Goal: Task Accomplishment & Management: Complete application form

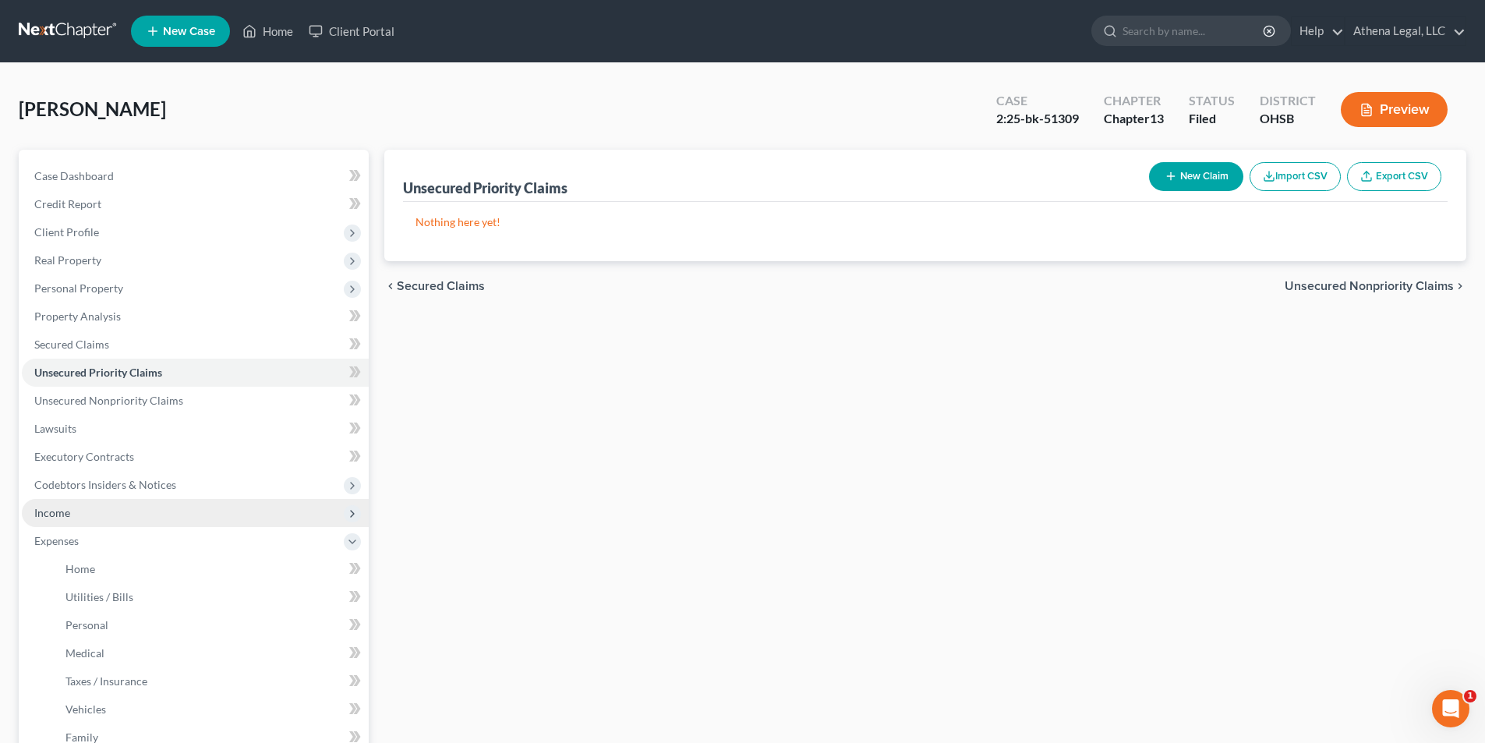
click at [64, 517] on span "Income" at bounding box center [52, 512] width 36 height 13
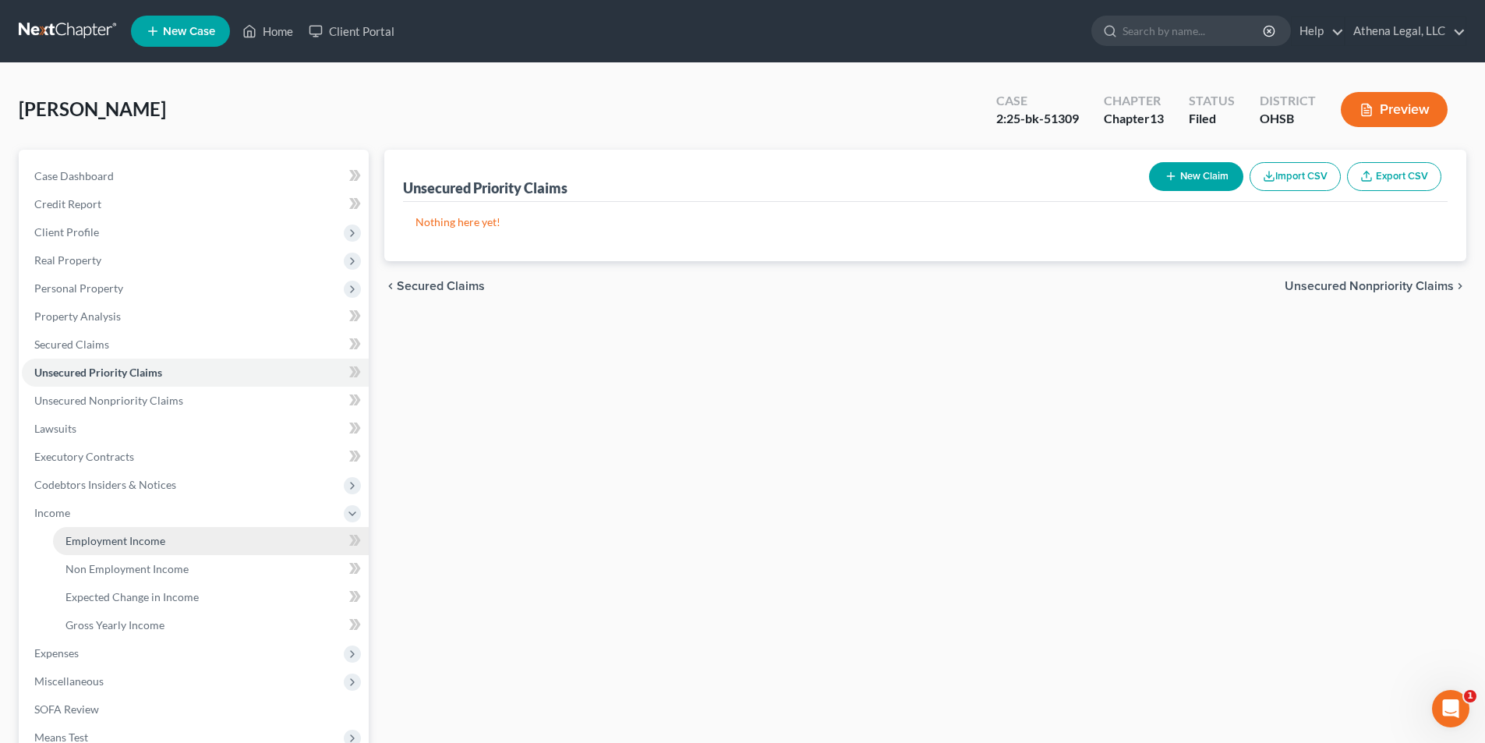
click at [72, 532] on link "Employment Income" at bounding box center [211, 541] width 316 height 28
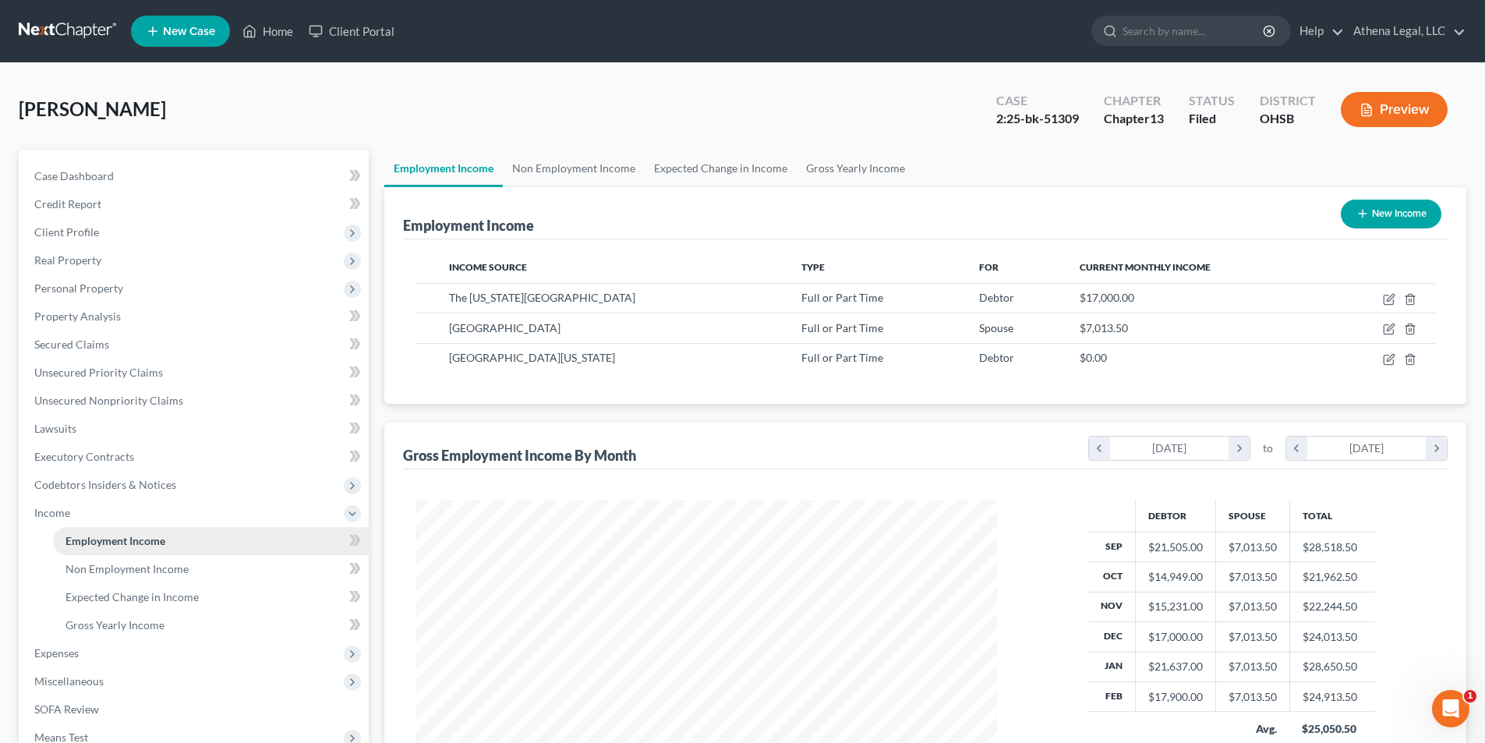
scroll to position [291, 613]
click at [87, 352] on link "Secured Claims" at bounding box center [195, 345] width 347 height 28
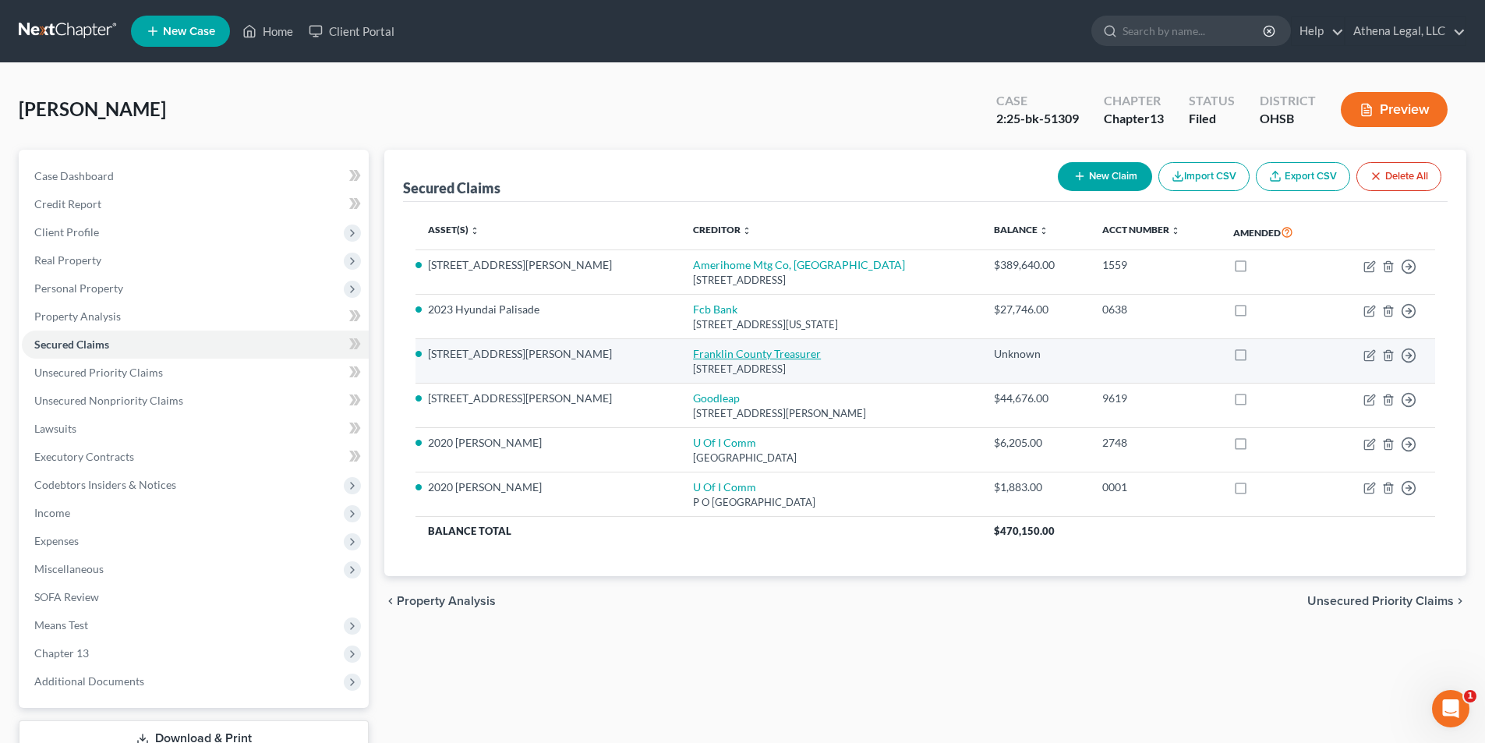
click at [696, 356] on link "Franklin County Treasurer" at bounding box center [757, 353] width 128 height 13
select select "36"
select select "3"
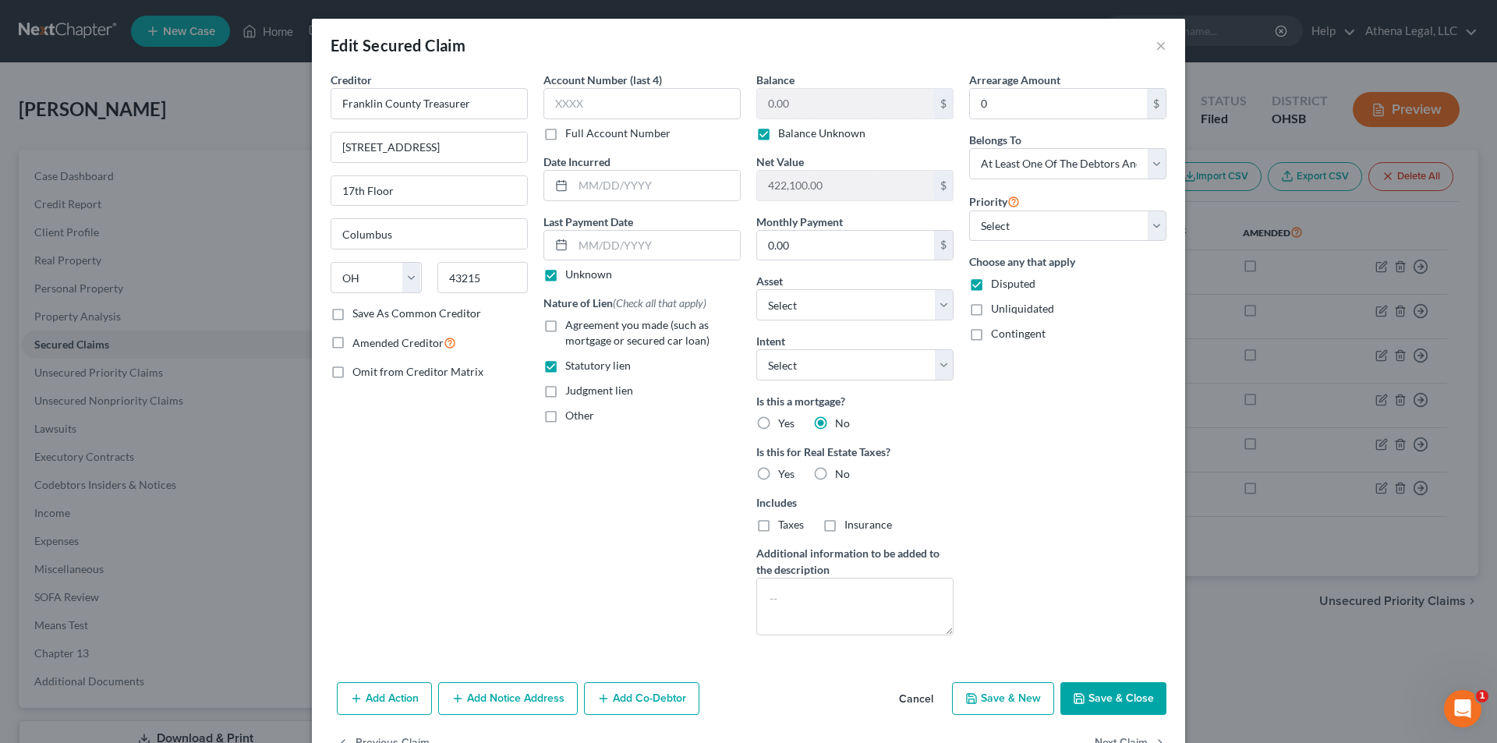
click at [991, 281] on label "Disputed" at bounding box center [1013, 284] width 44 height 16
click at [997, 281] on input "Disputed" at bounding box center [1002, 281] width 10 height 10
checkbox input "false"
click at [1101, 696] on button "Save & Close" at bounding box center [1113, 698] width 106 height 33
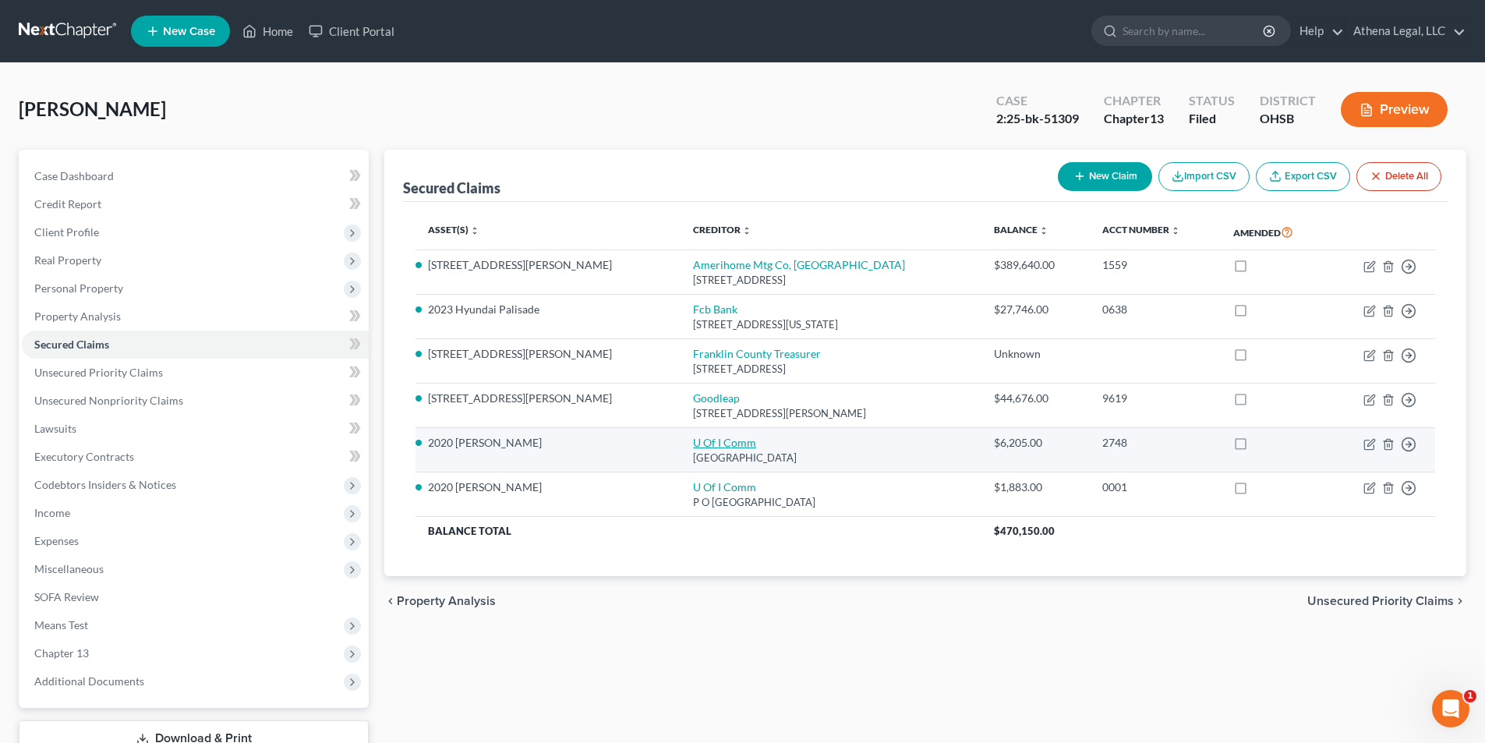
click at [693, 438] on link "U Of I Comm" at bounding box center [724, 442] width 63 height 13
select select "14"
select select "2"
select select "0"
select select "1"
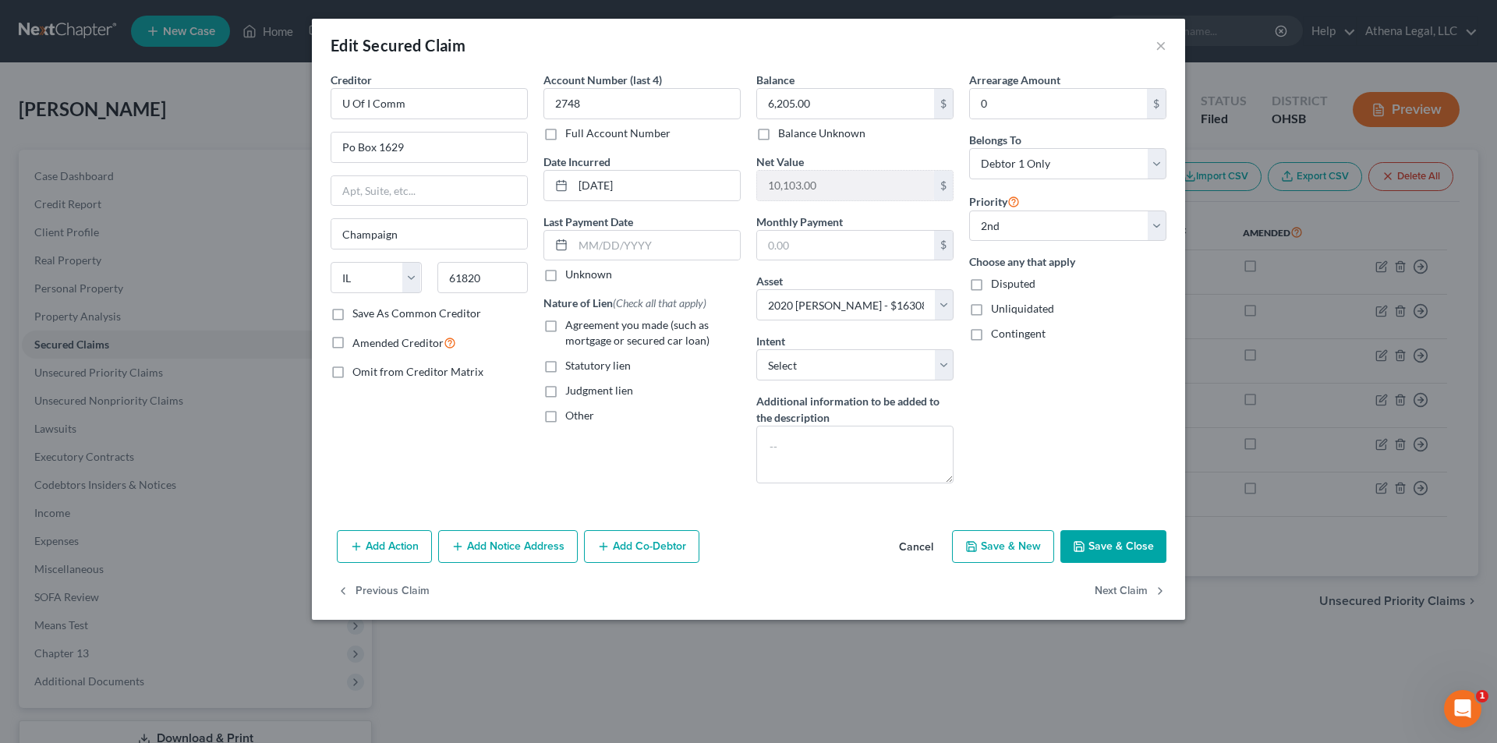
click at [565, 322] on label "Agreement you made (such as mortgage or secured car loan)" at bounding box center [652, 332] width 175 height 31
click at [571, 322] on input "Agreement you made (such as mortgage or secured car loan)" at bounding box center [576, 322] width 10 height 10
checkbox input "true"
click at [1097, 540] on button "Save & Close" at bounding box center [1113, 546] width 106 height 33
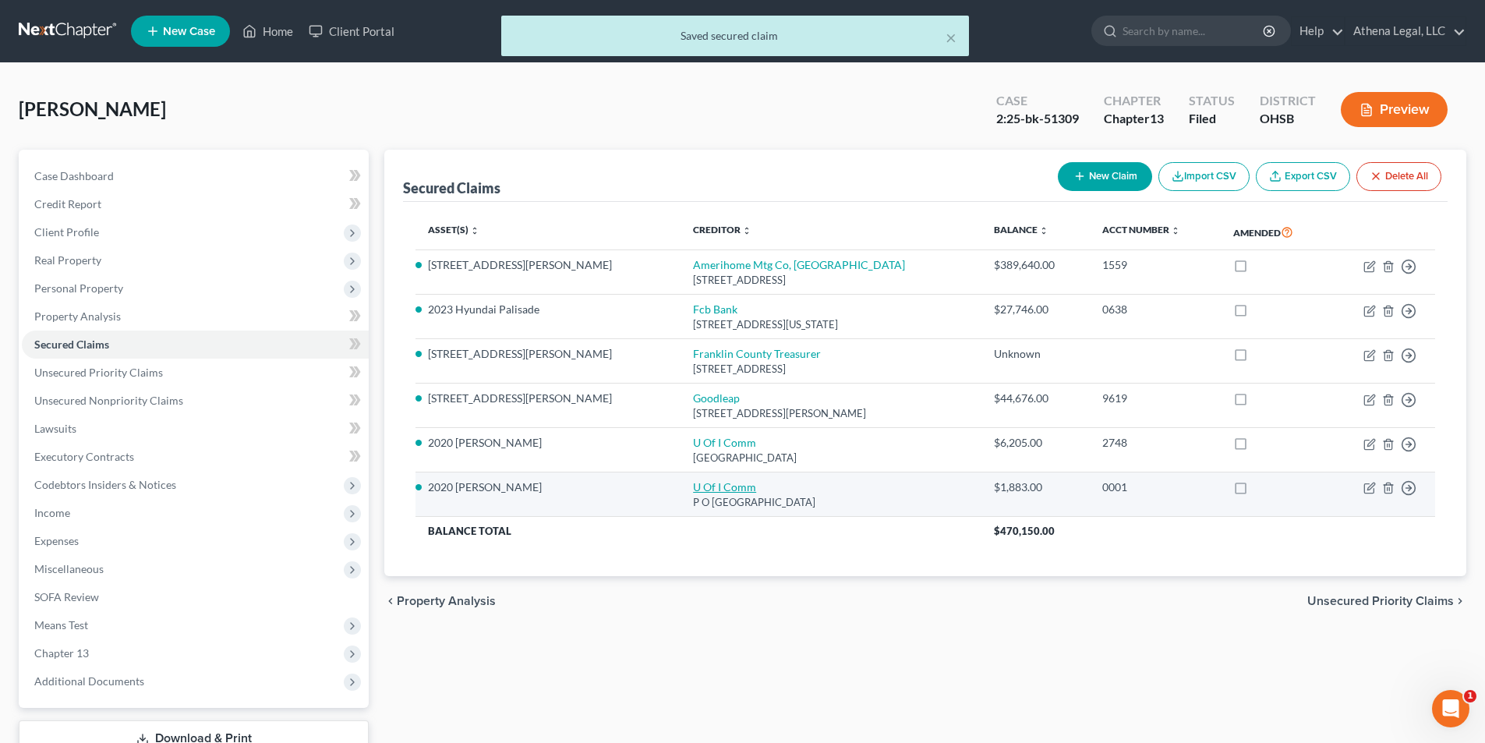
click at [693, 483] on link "U Of I Comm" at bounding box center [724, 486] width 63 height 13
select select "14"
select select "0"
select select "2"
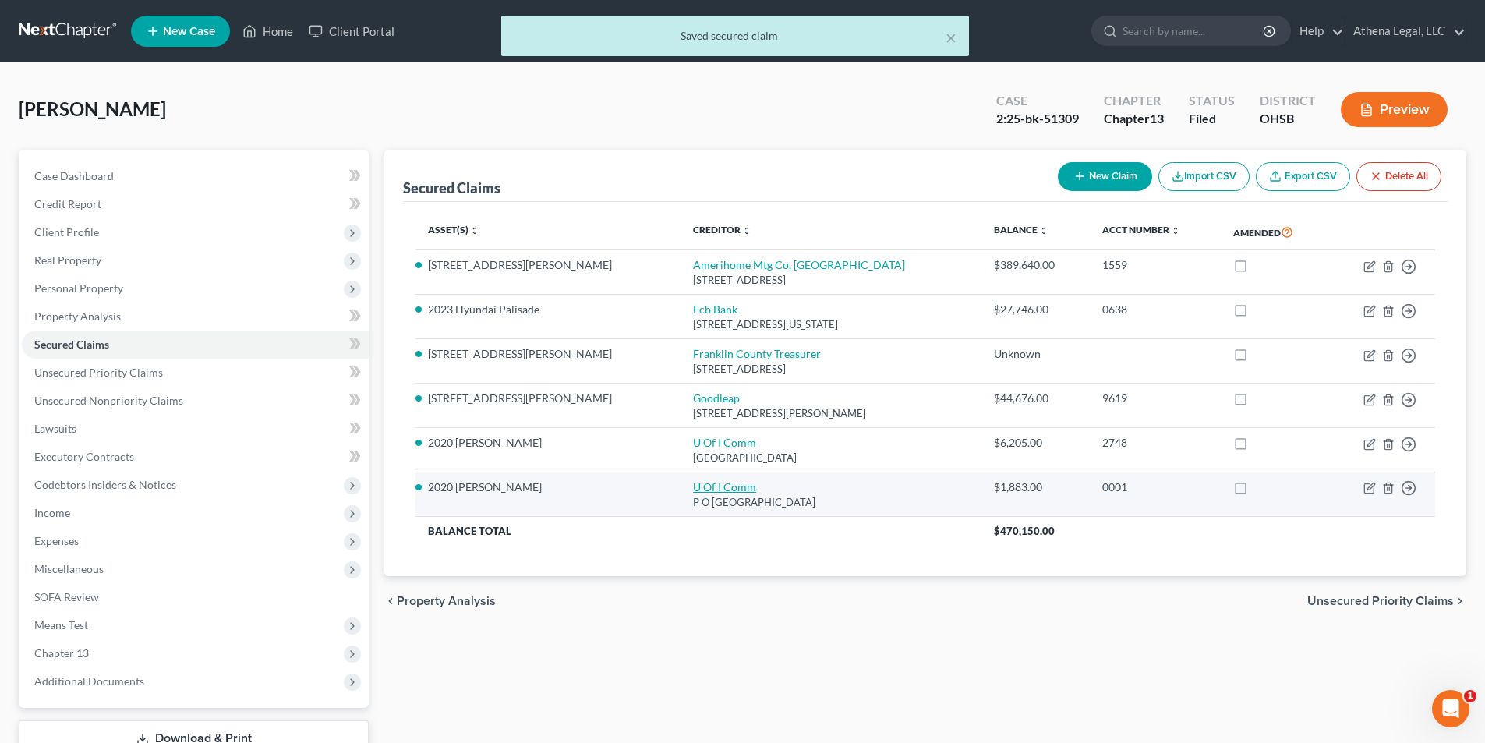
select select "0"
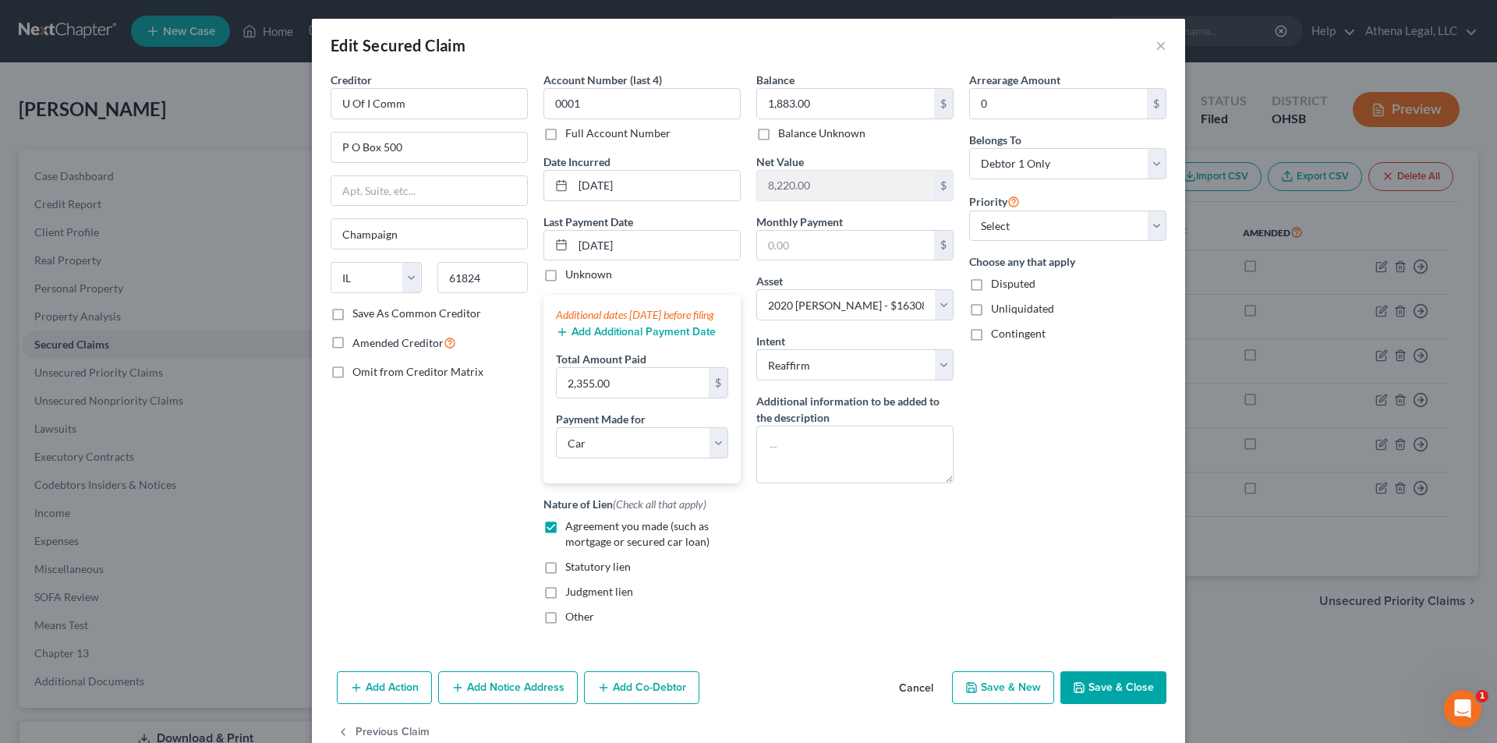
click at [1085, 698] on button "Save & Close" at bounding box center [1113, 687] width 106 height 33
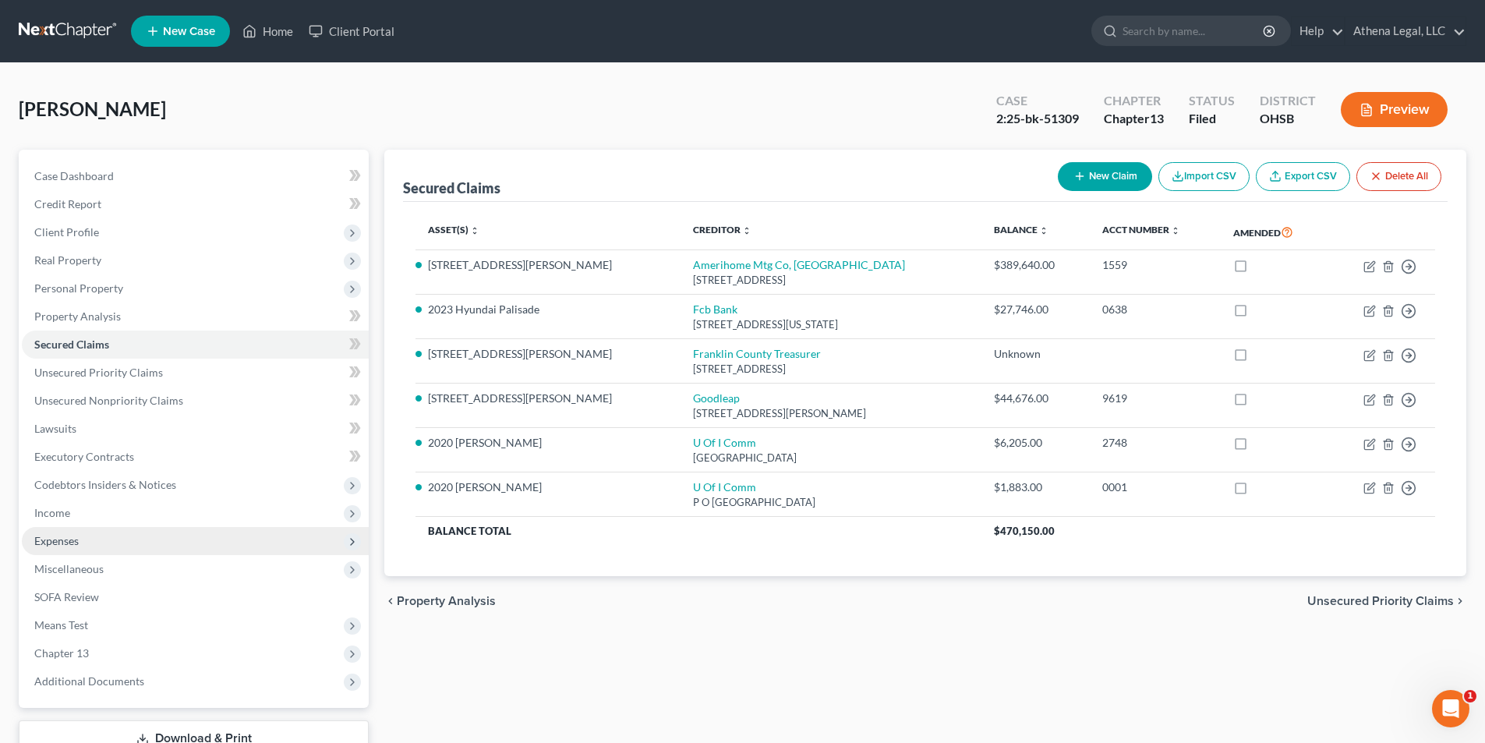
click at [90, 532] on span "Expenses" at bounding box center [195, 541] width 347 height 28
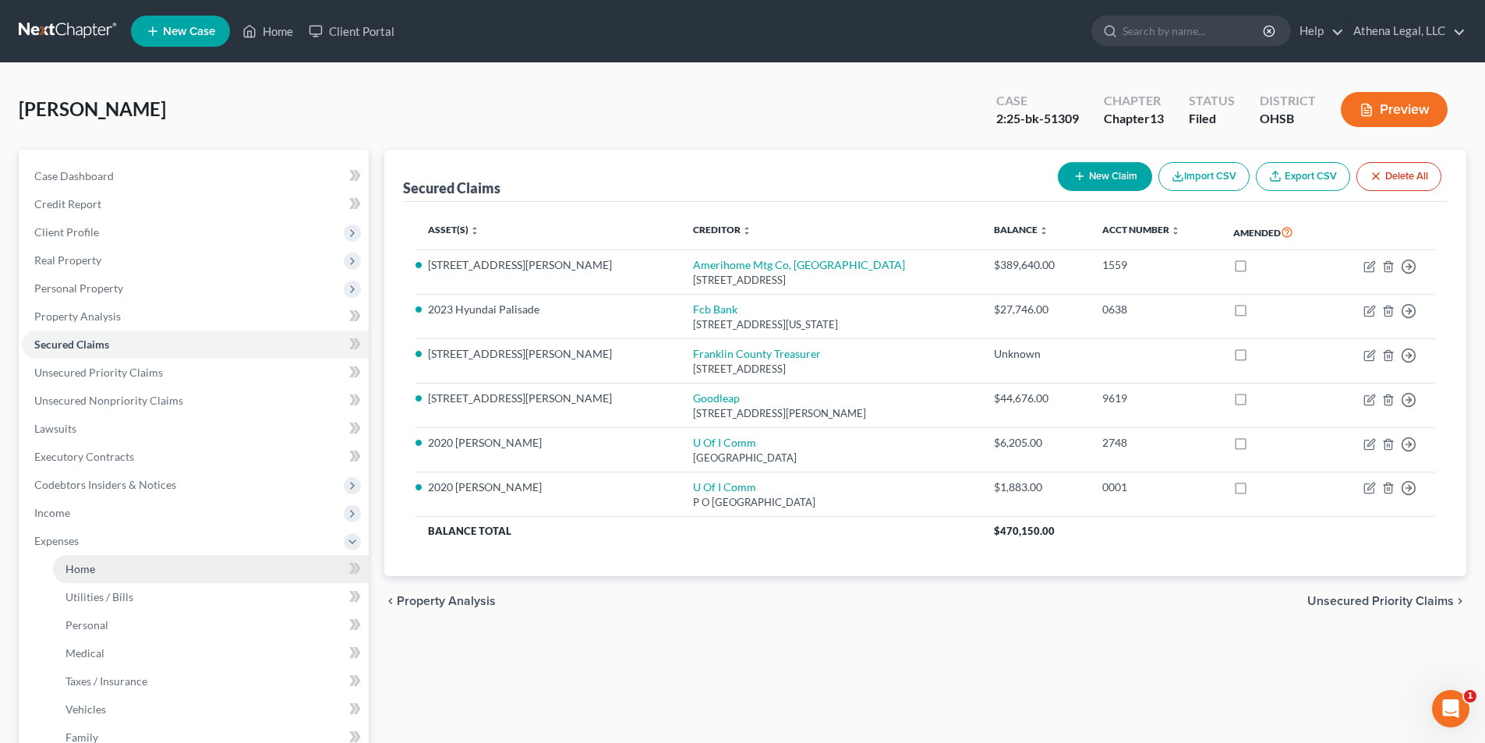
click at [95, 570] on link "Home" at bounding box center [211, 569] width 316 height 28
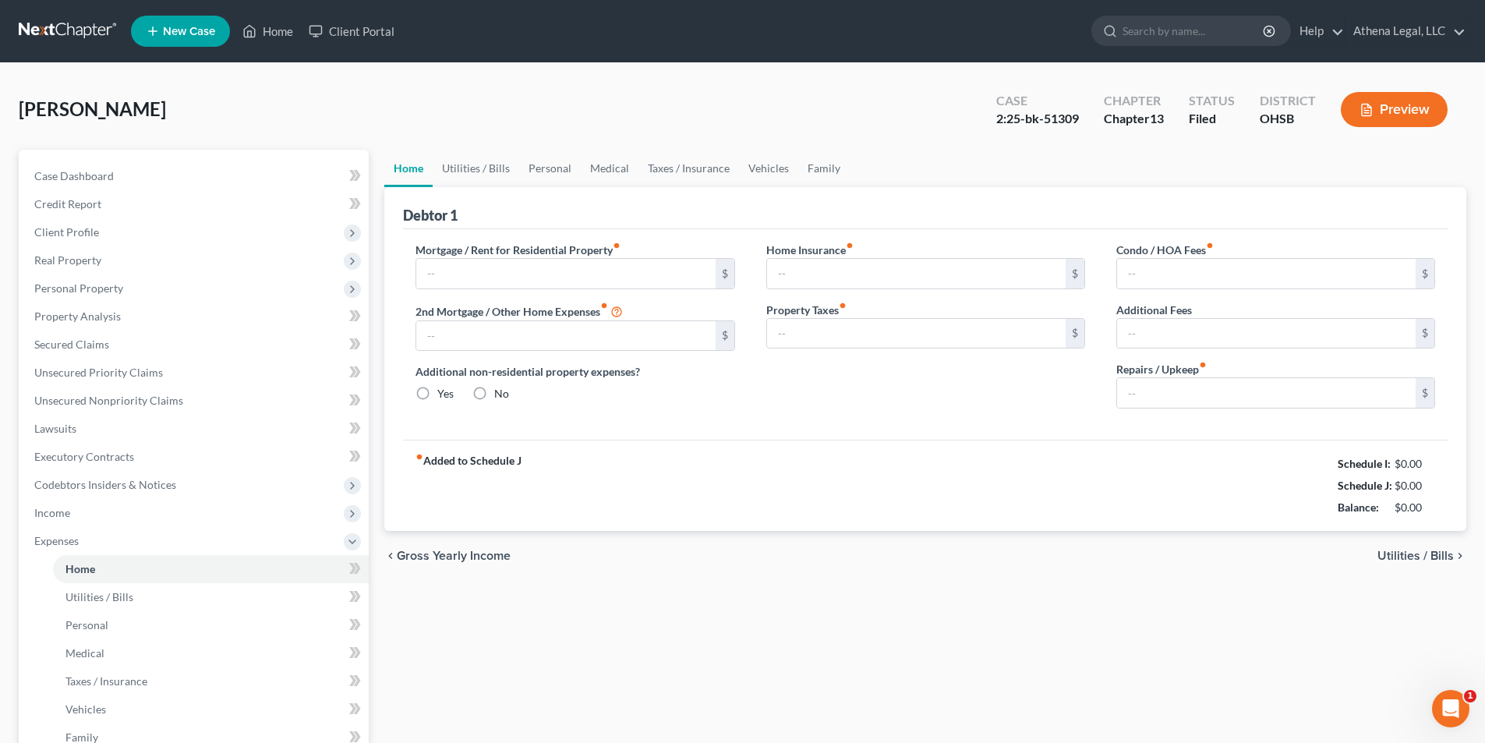
type input "0.00"
type input "214.00"
radio input "true"
type input "0.00"
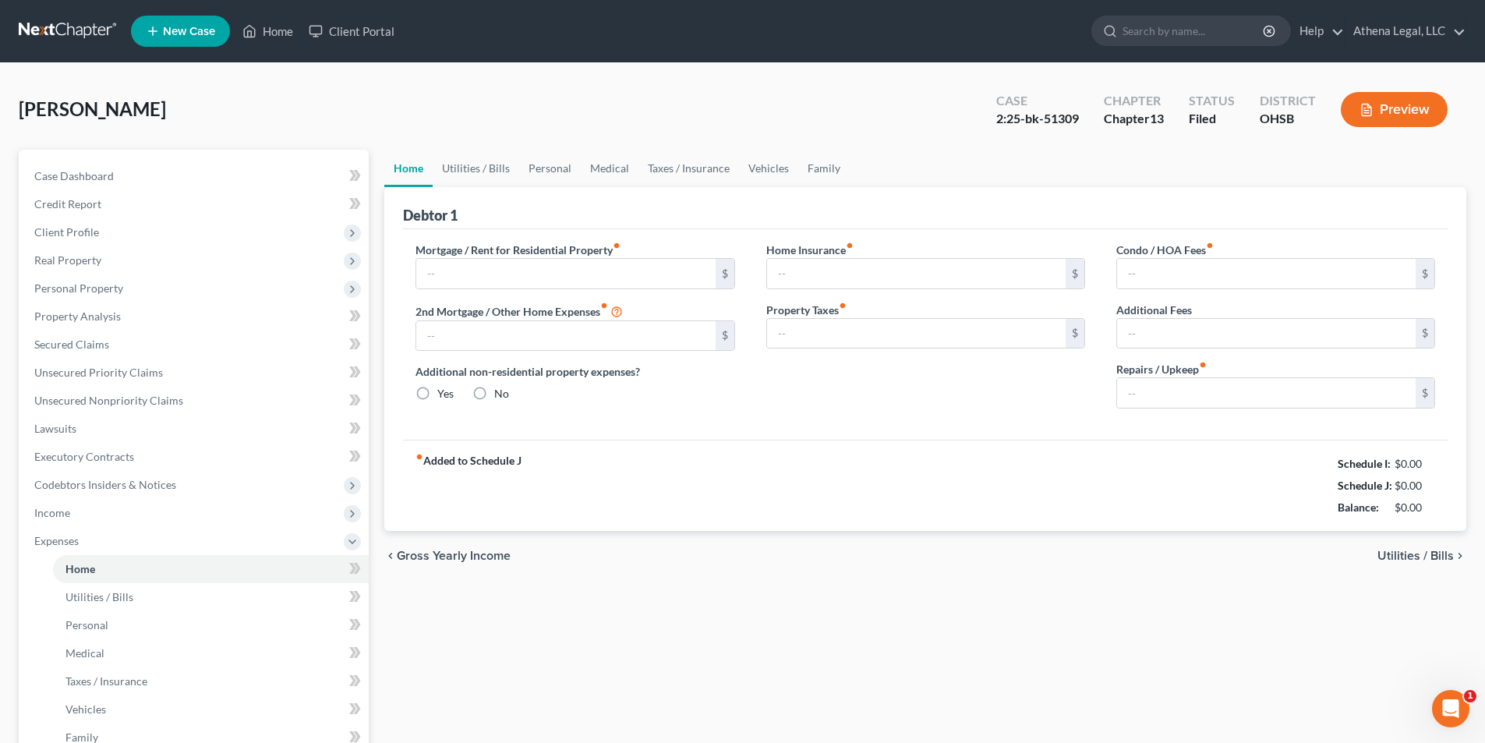
type input "0.00"
type input "200.00"
click at [482, 172] on link "Utilities / Bills" at bounding box center [476, 168] width 87 height 37
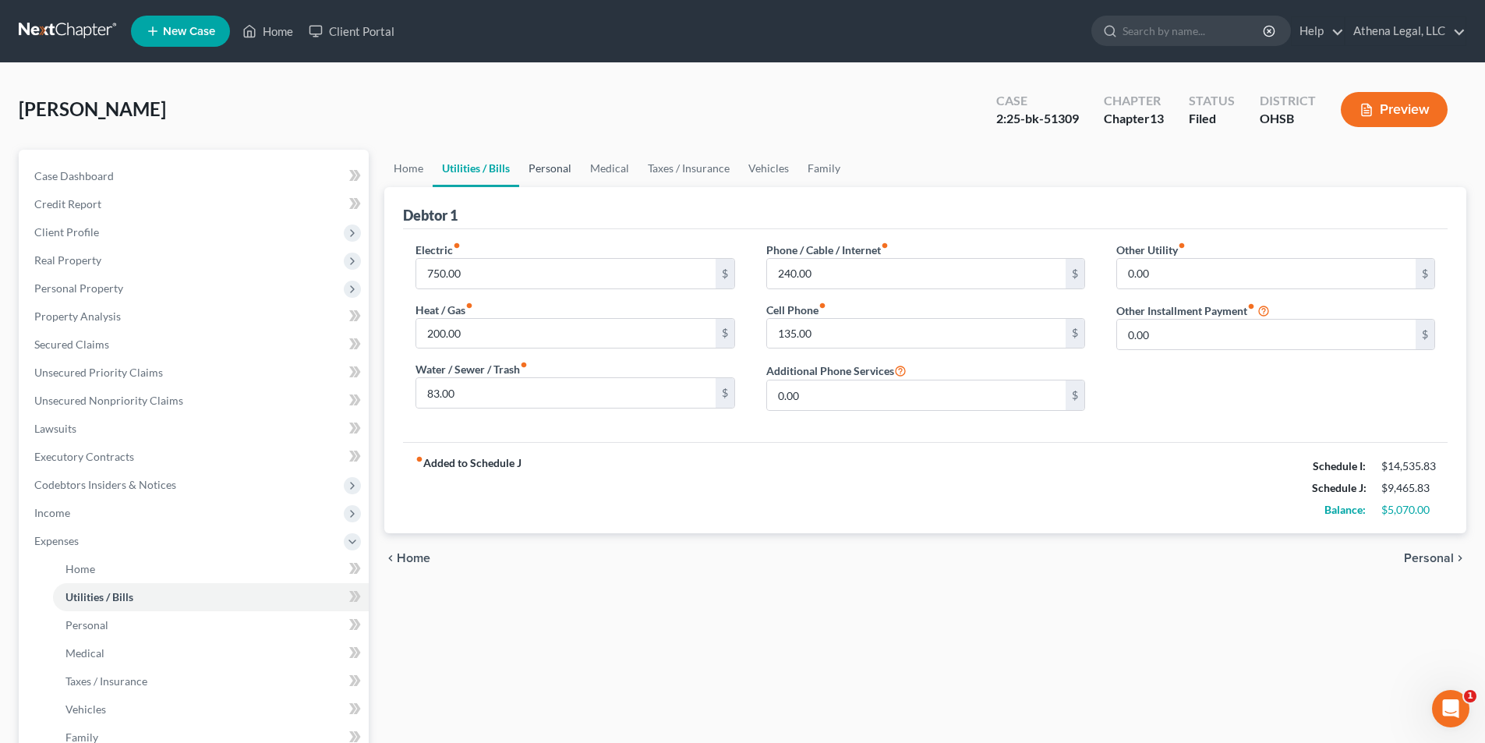
click at [534, 175] on link "Personal" at bounding box center [550, 168] width 62 height 37
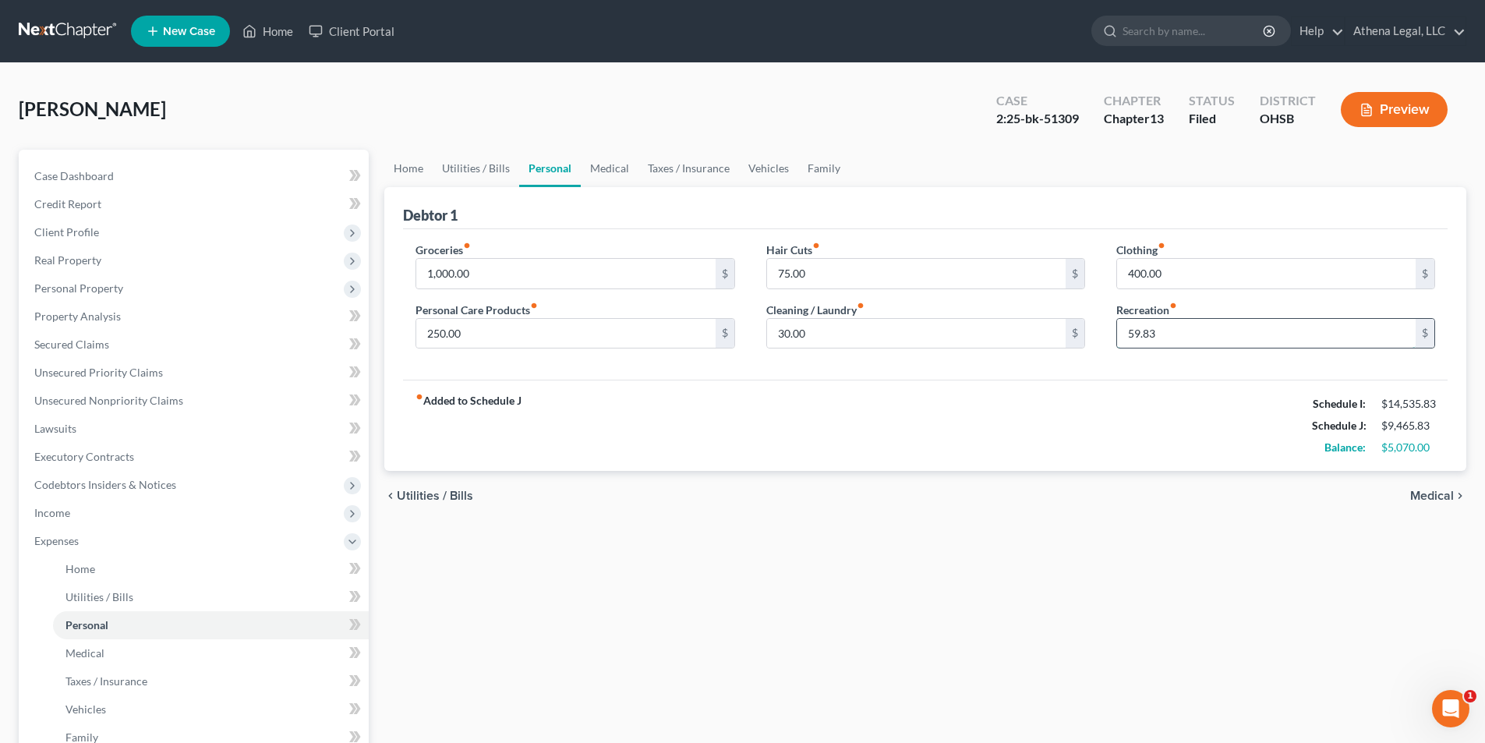
click at [1169, 341] on input "59.83" at bounding box center [1266, 334] width 299 height 30
type input "4"
type input "0"
click at [1133, 336] on input "75.83" at bounding box center [1266, 334] width 299 height 30
type input "0"
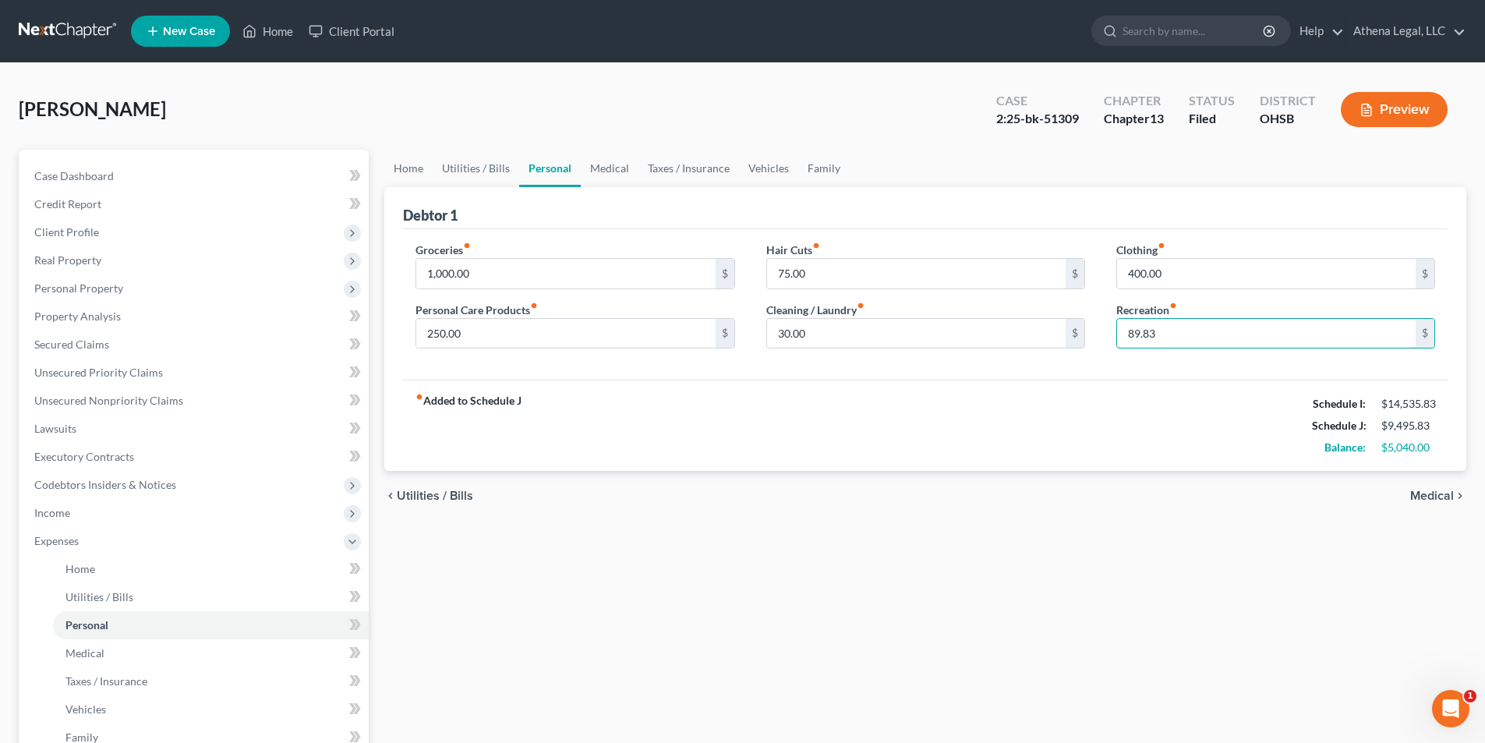
type input "89.83"
click at [1246, 398] on div "fiber_manual_record Added to Schedule J Schedule I: $14,535.83 Schedule J: $9,4…" at bounding box center [925, 425] width 1045 height 91
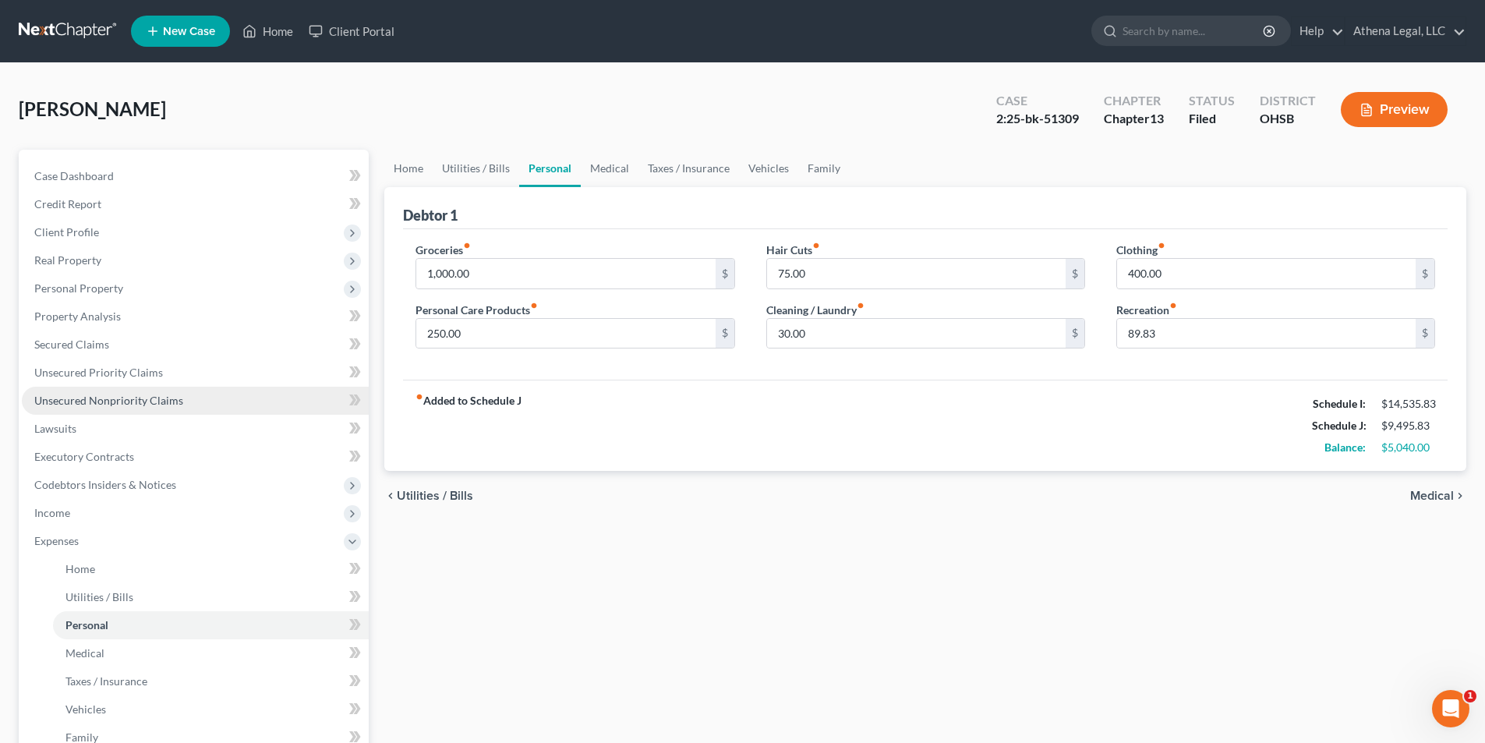
click at [108, 403] on span "Unsecured Nonpriority Claims" at bounding box center [108, 400] width 149 height 13
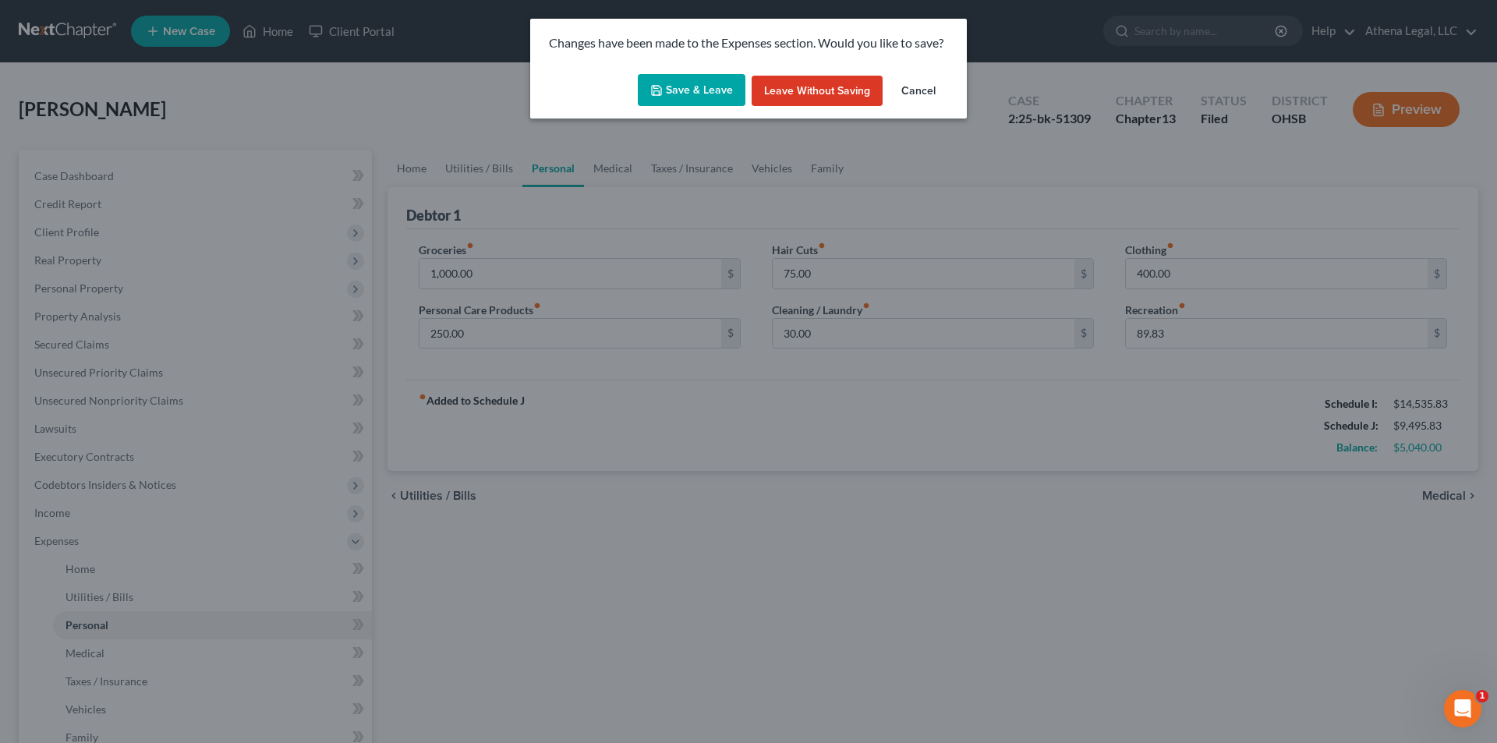
click at [671, 96] on button "Save & Leave" at bounding box center [692, 90] width 108 height 33
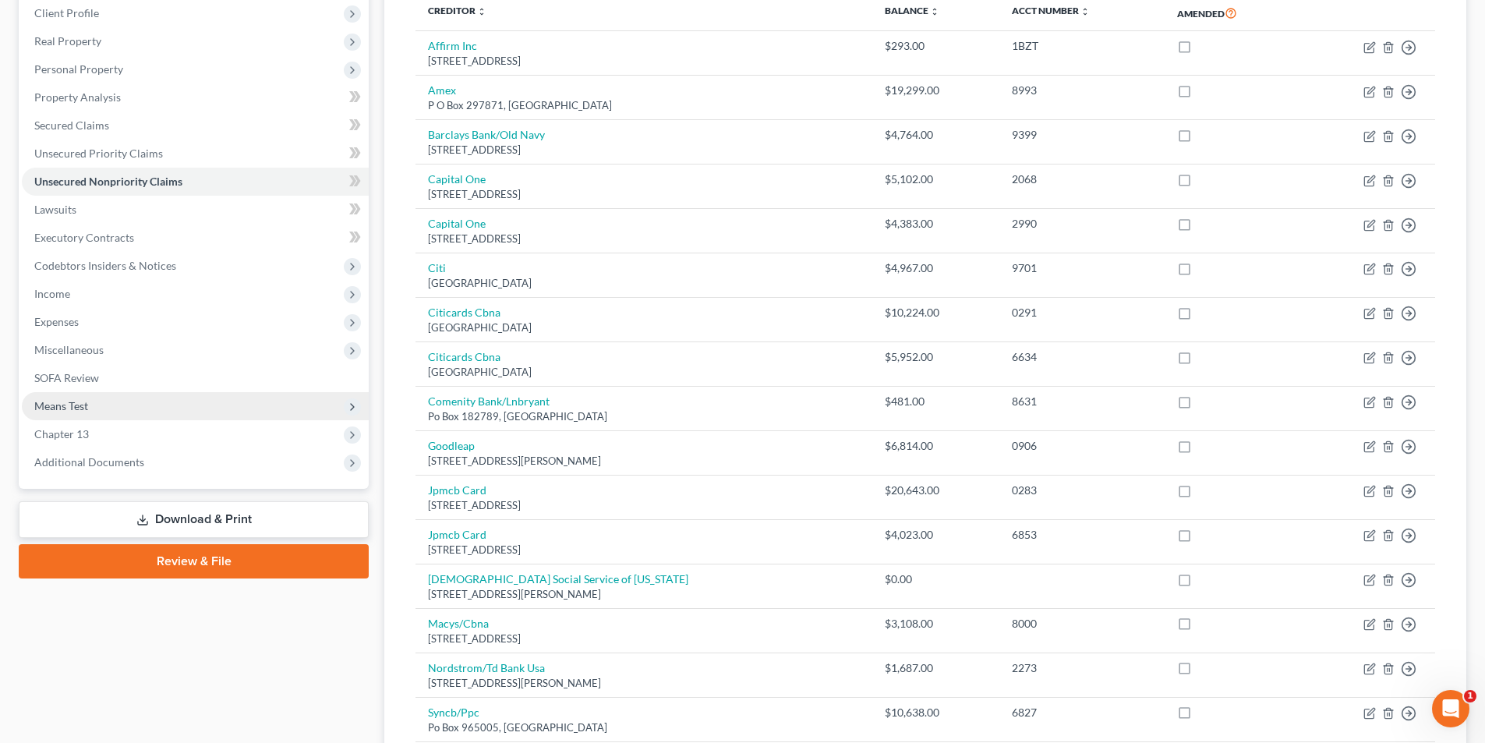
scroll to position [234, 0]
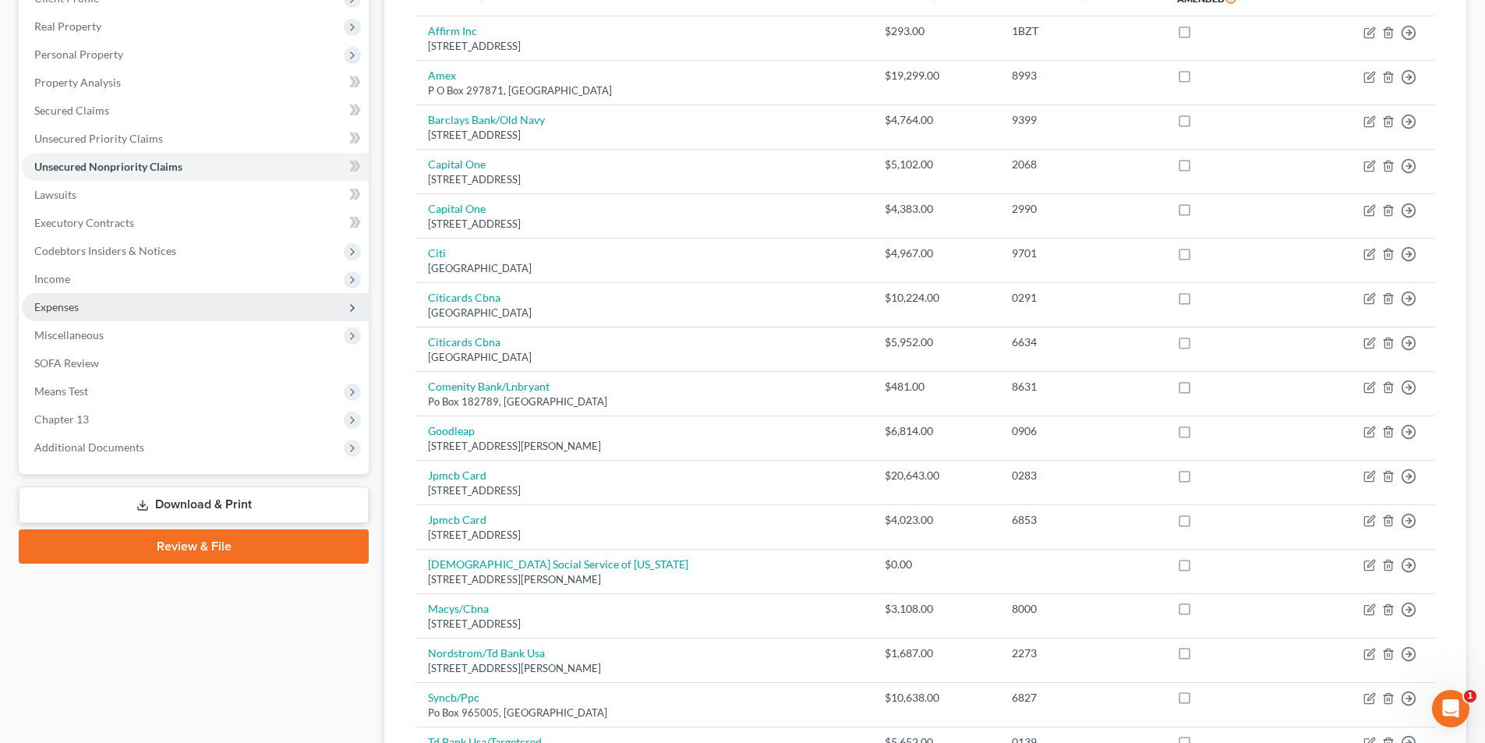
drag, startPoint x: 67, startPoint y: 309, endPoint x: 72, endPoint y: 317, distance: 10.2
click at [67, 309] on span "Expenses" at bounding box center [56, 306] width 44 height 13
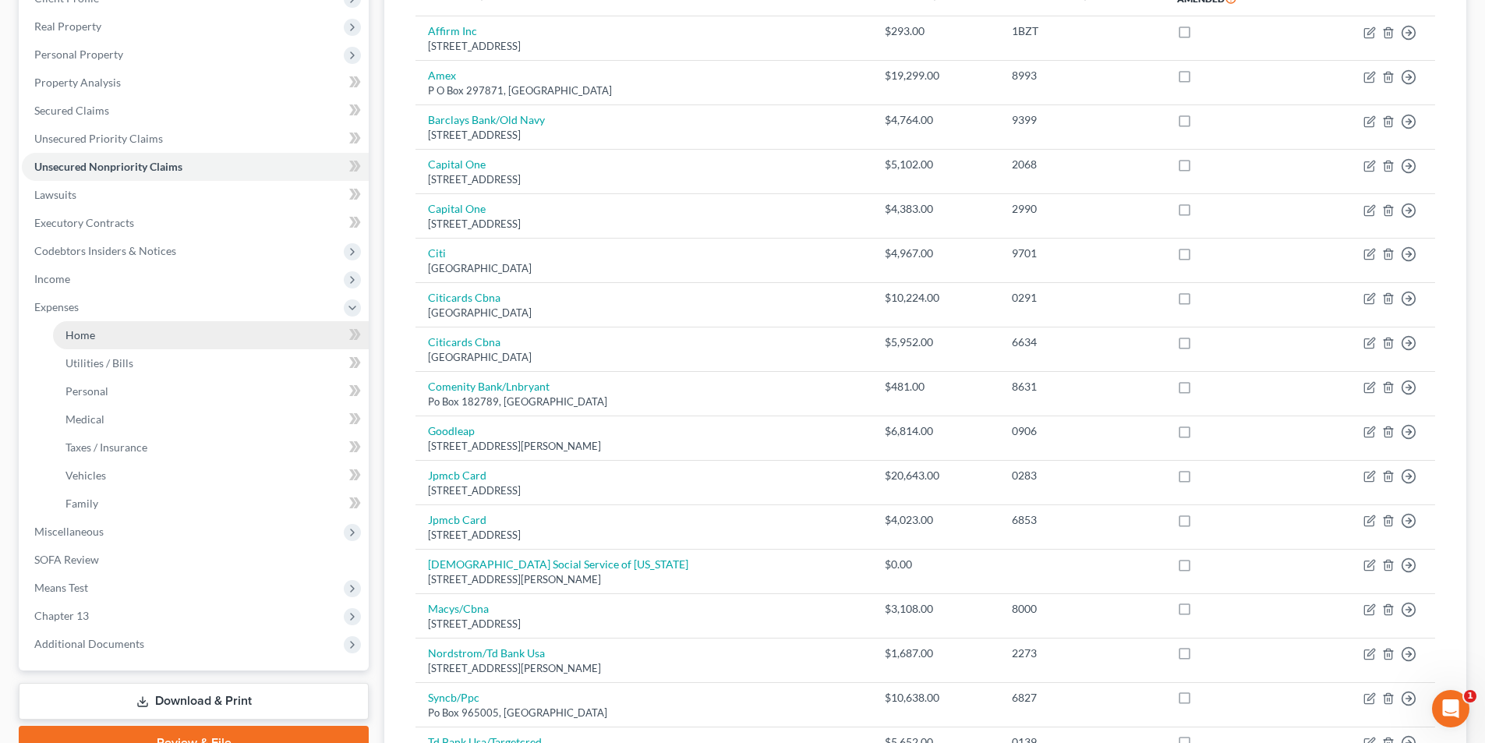
click at [75, 328] on span "Home" at bounding box center [80, 334] width 30 height 13
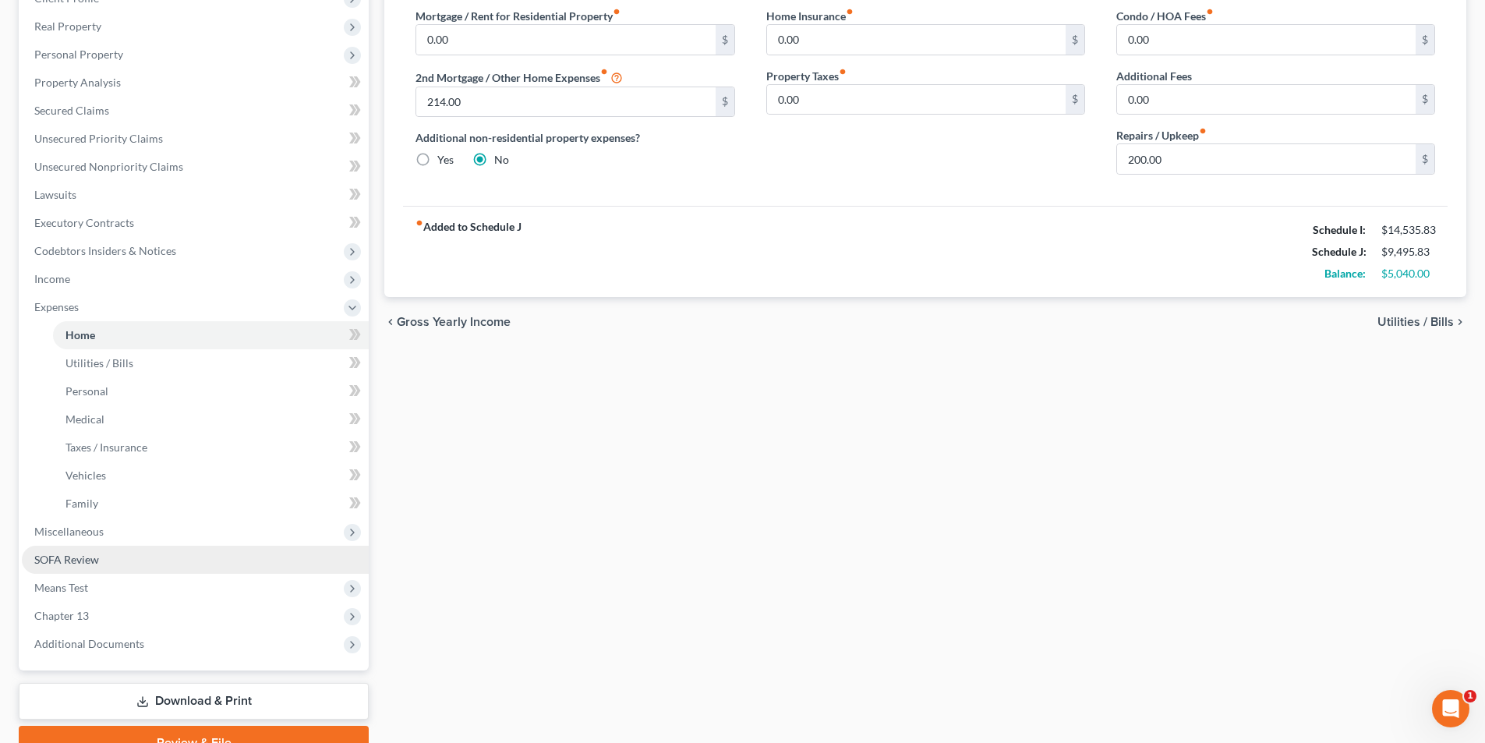
scroll to position [310, 0]
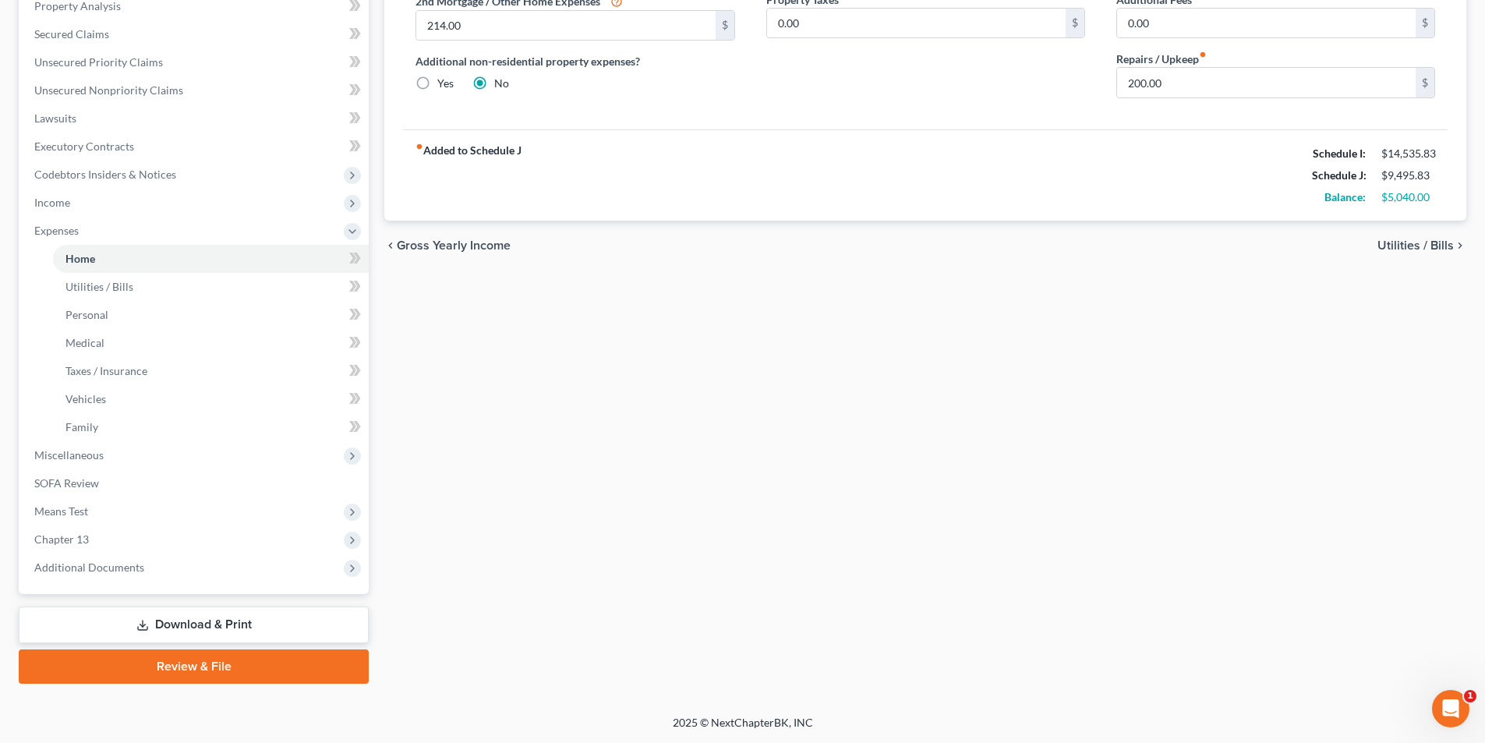
click at [230, 626] on link "Download & Print" at bounding box center [194, 624] width 350 height 37
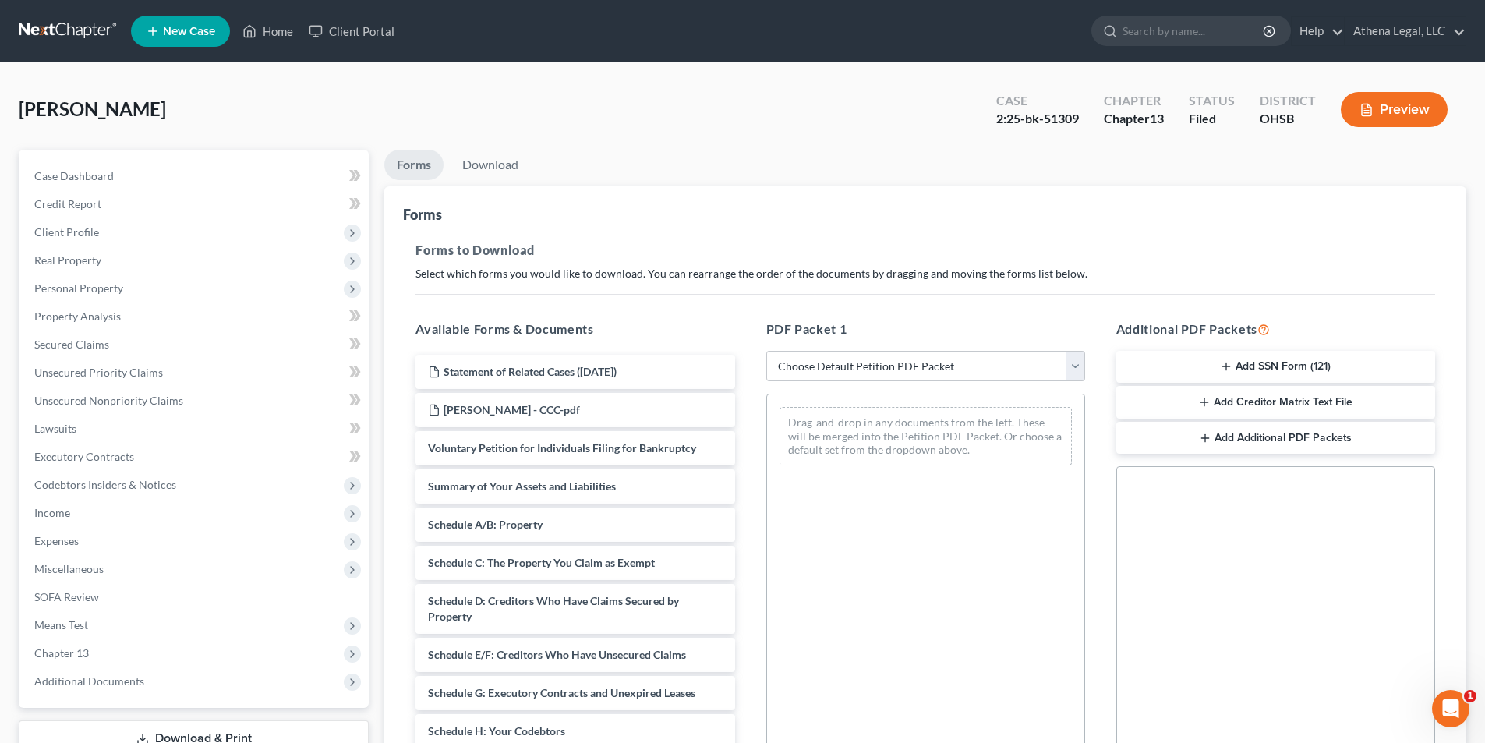
click at [841, 356] on select "Choose Default Petition PDF Packet Complete Bankruptcy Petition (all forms and …" at bounding box center [925, 366] width 319 height 31
select select "2"
click at [766, 351] on select "Choose Default Petition PDF Packet Complete Bankruptcy Petition (all forms and …" at bounding box center [925, 366] width 319 height 31
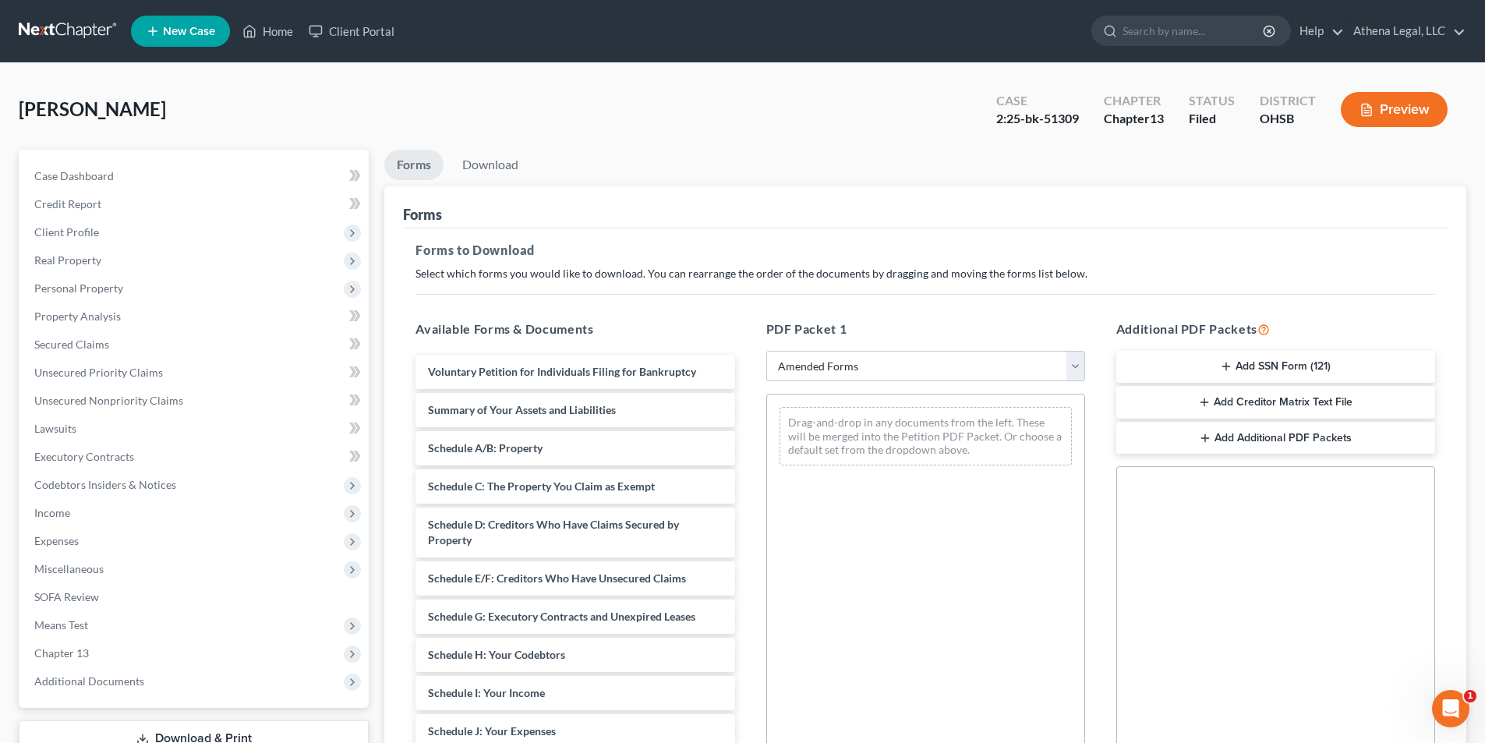
click at [783, 217] on div "Forms" at bounding box center [925, 207] width 1045 height 42
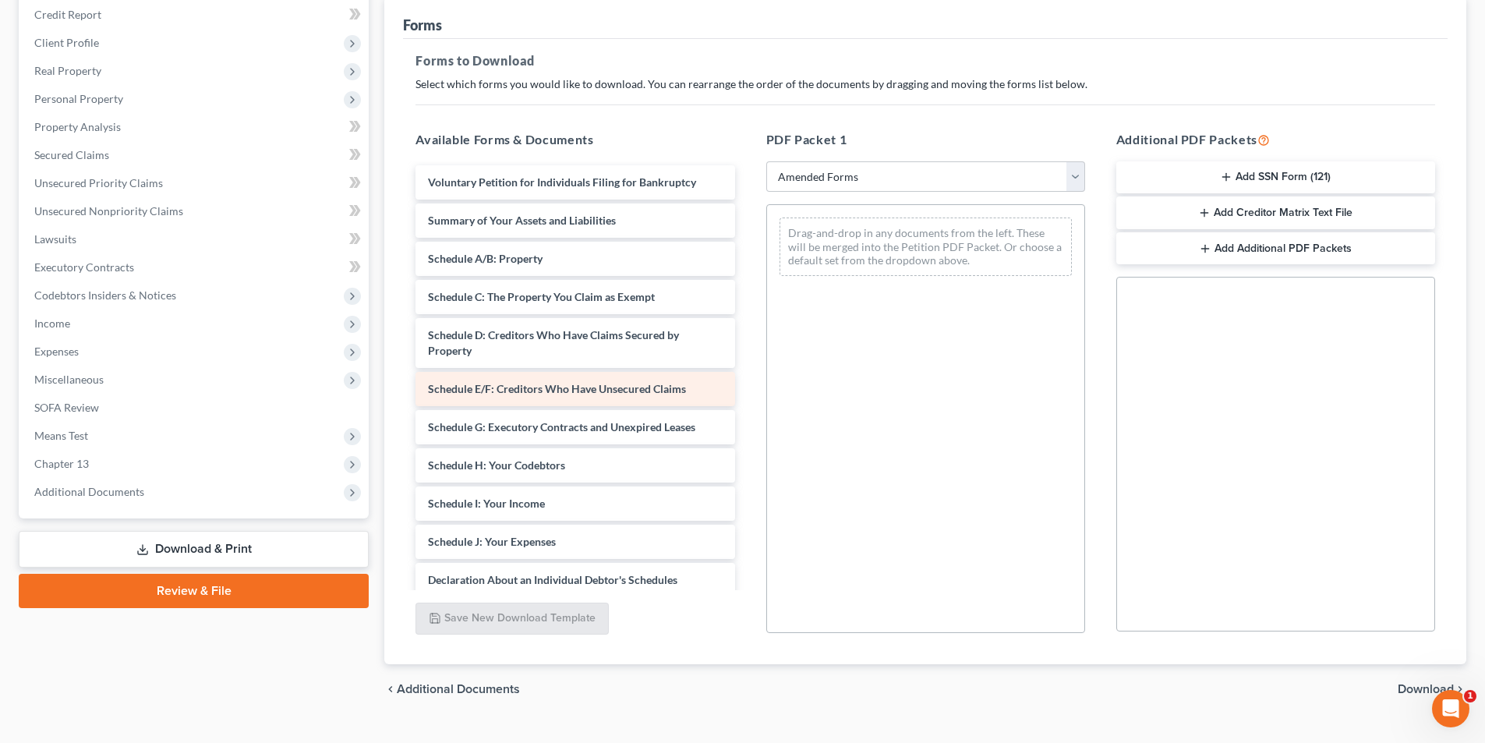
scroll to position [220, 0]
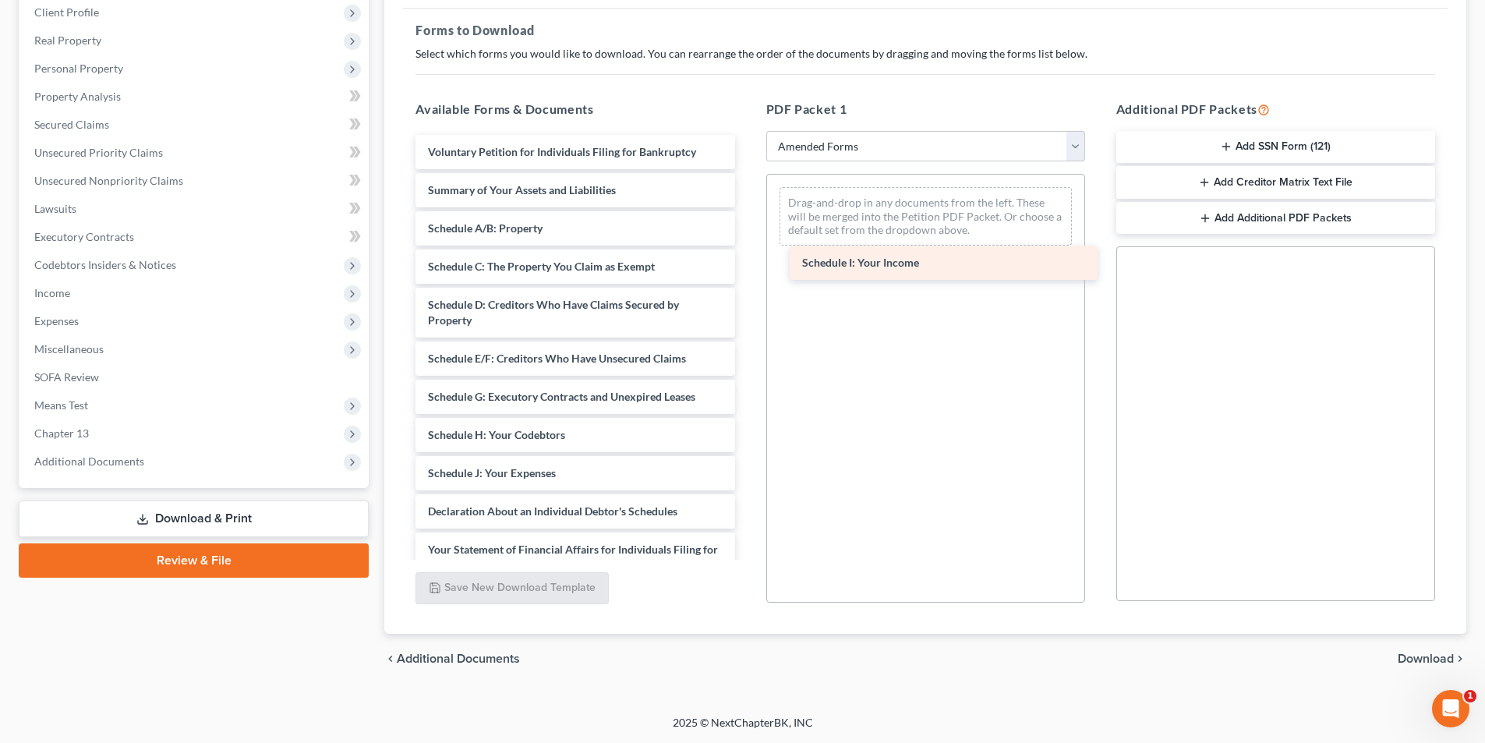
drag, startPoint x: 524, startPoint y: 477, endPoint x: 898, endPoint y: 267, distance: 429.3
click at [747, 267] on div "Schedule I: Your Income Voluntary Petition for Individuals Filing for Bankruptc…" at bounding box center [575, 481] width 344 height 692
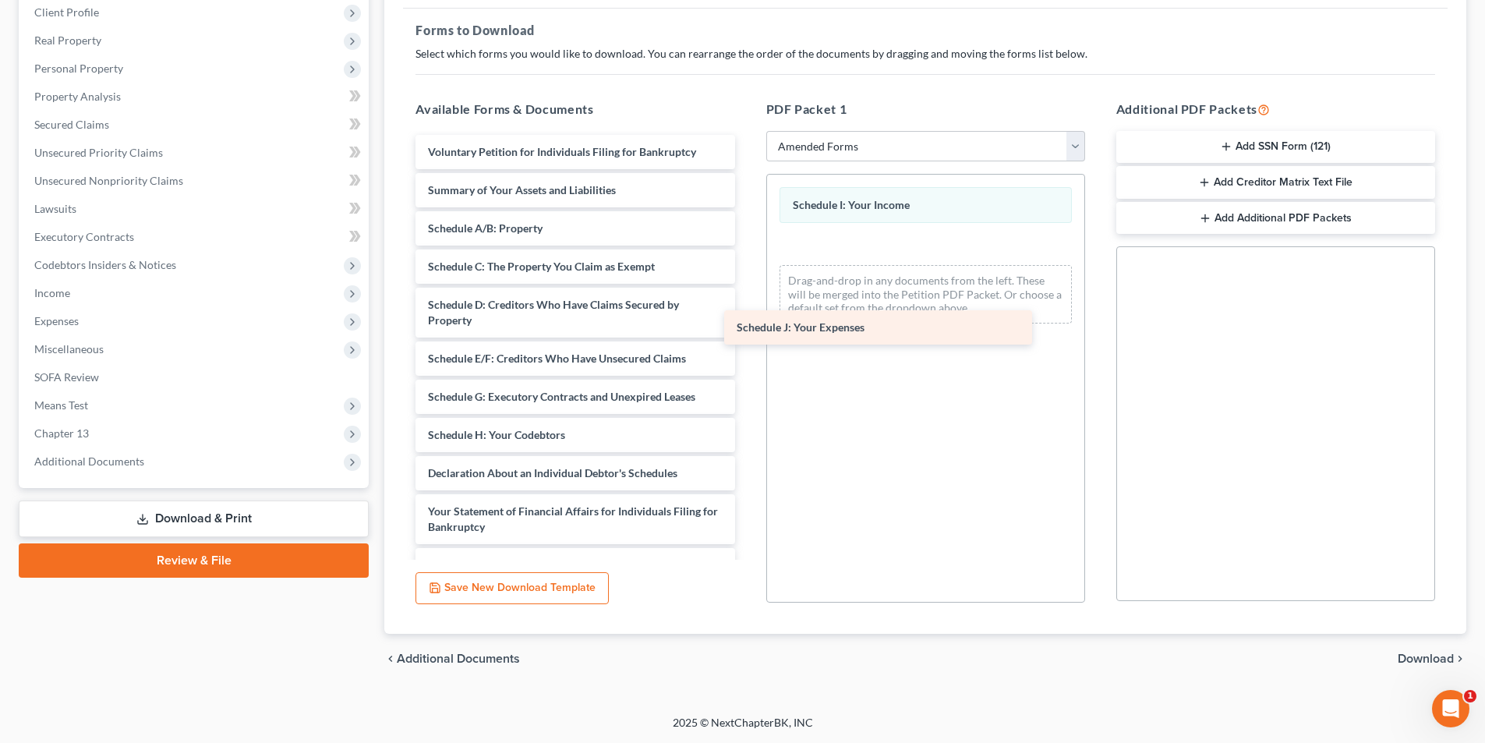
drag, startPoint x: 597, startPoint y: 475, endPoint x: 906, endPoint y: 329, distance: 341.4
click at [747, 329] on div "Schedule J: Your Expenses Voluntary Petition for Individuals Filing for Bankrup…" at bounding box center [575, 462] width 344 height 654
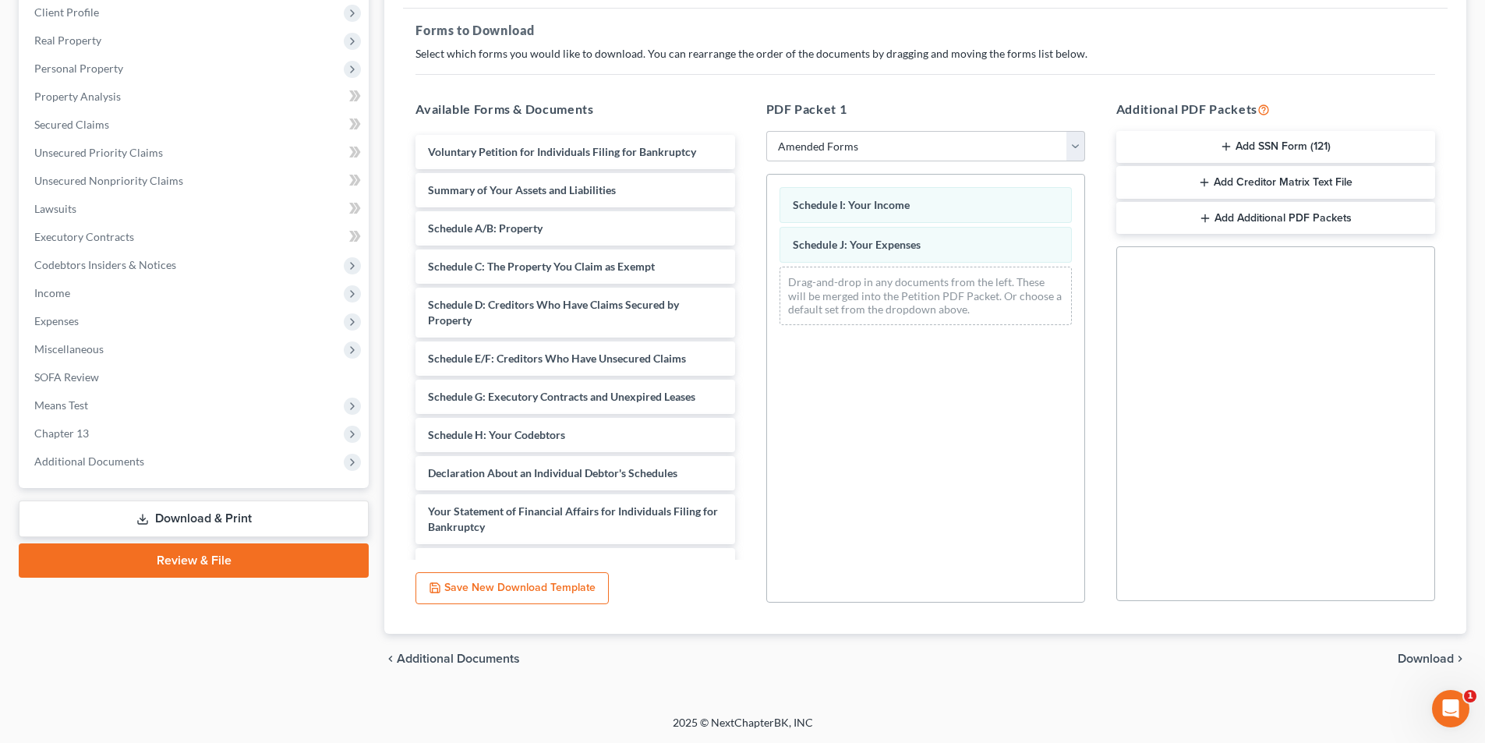
click at [1419, 662] on span "Download" at bounding box center [1426, 658] width 56 height 12
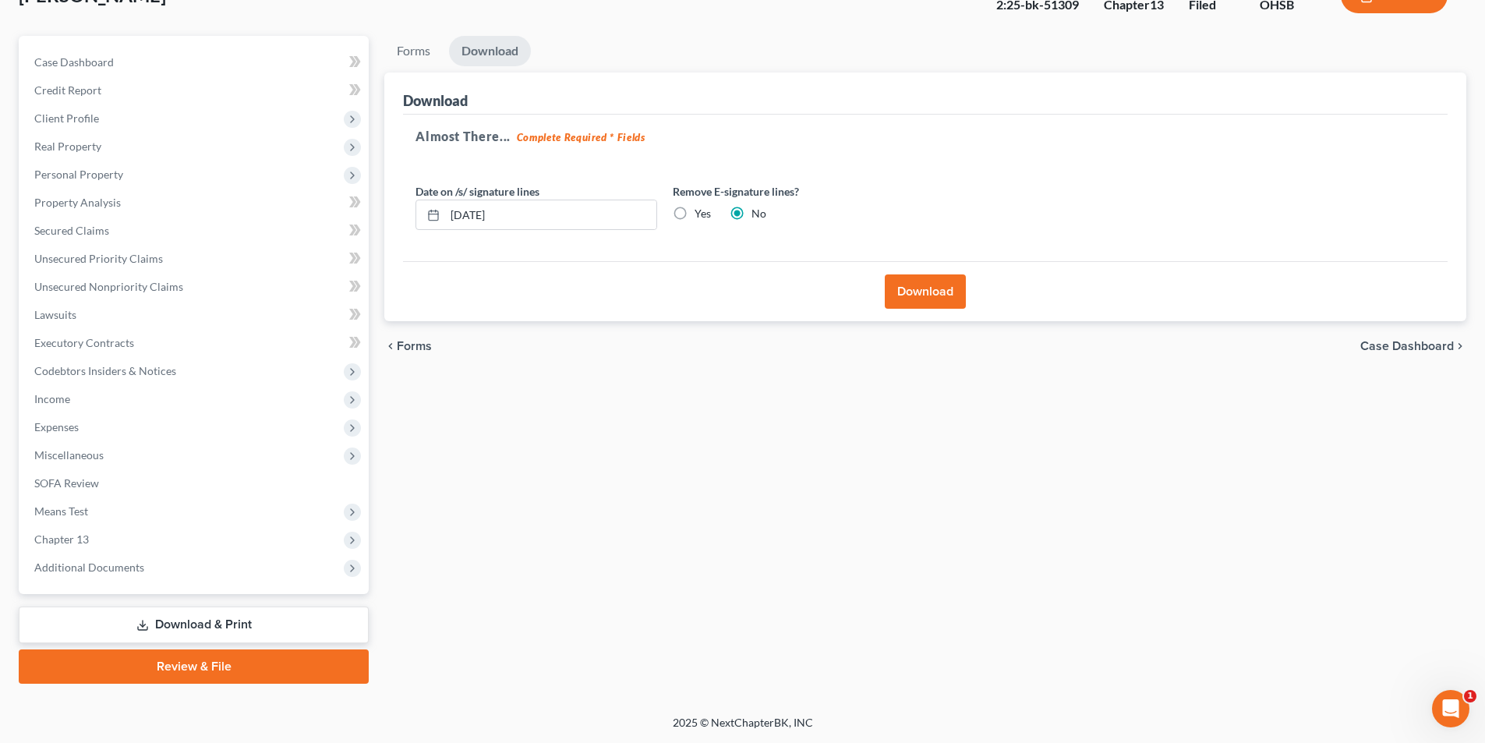
scroll to position [114, 0]
click at [950, 292] on button "Download" at bounding box center [925, 291] width 81 height 34
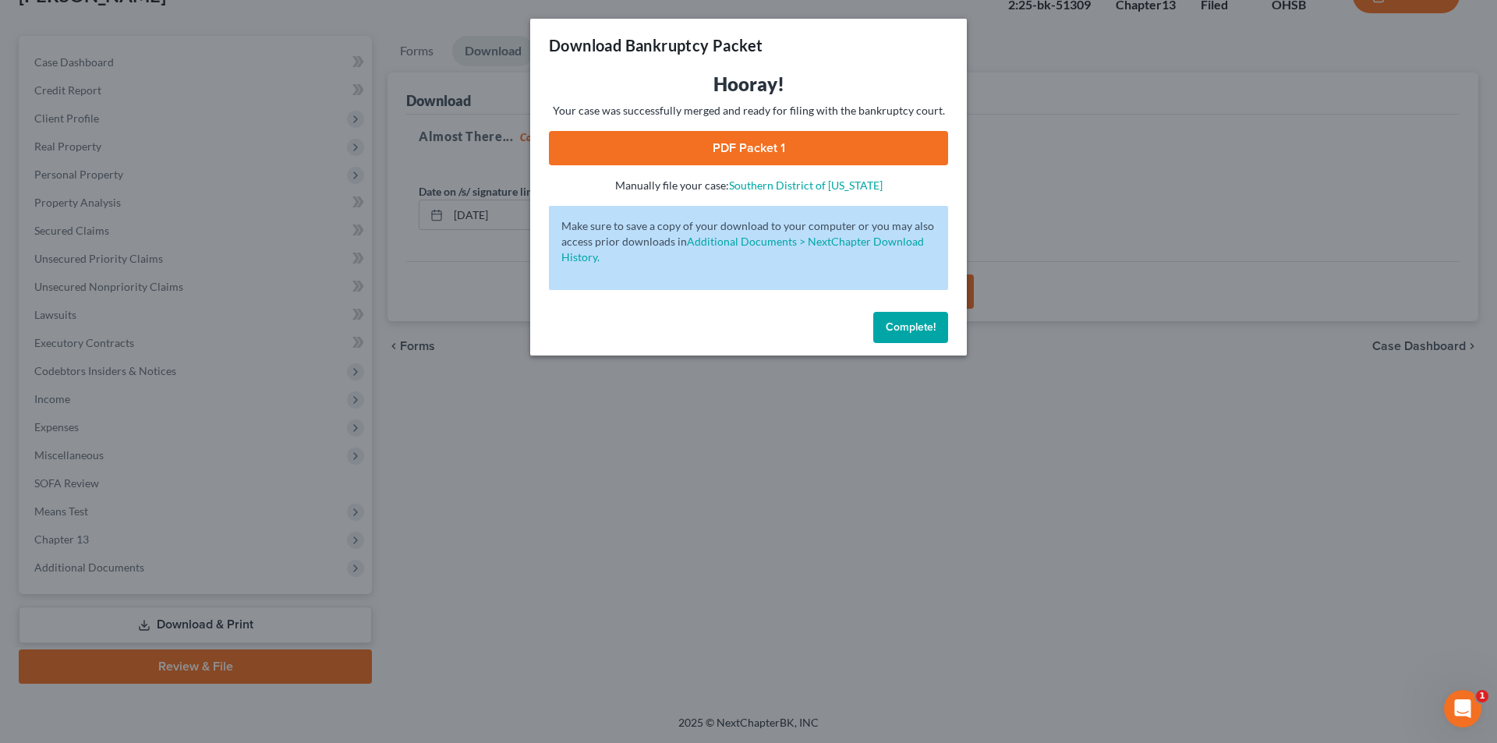
click at [690, 151] on link "PDF Packet 1" at bounding box center [748, 148] width 399 height 34
click at [924, 336] on button "Complete!" at bounding box center [910, 327] width 75 height 31
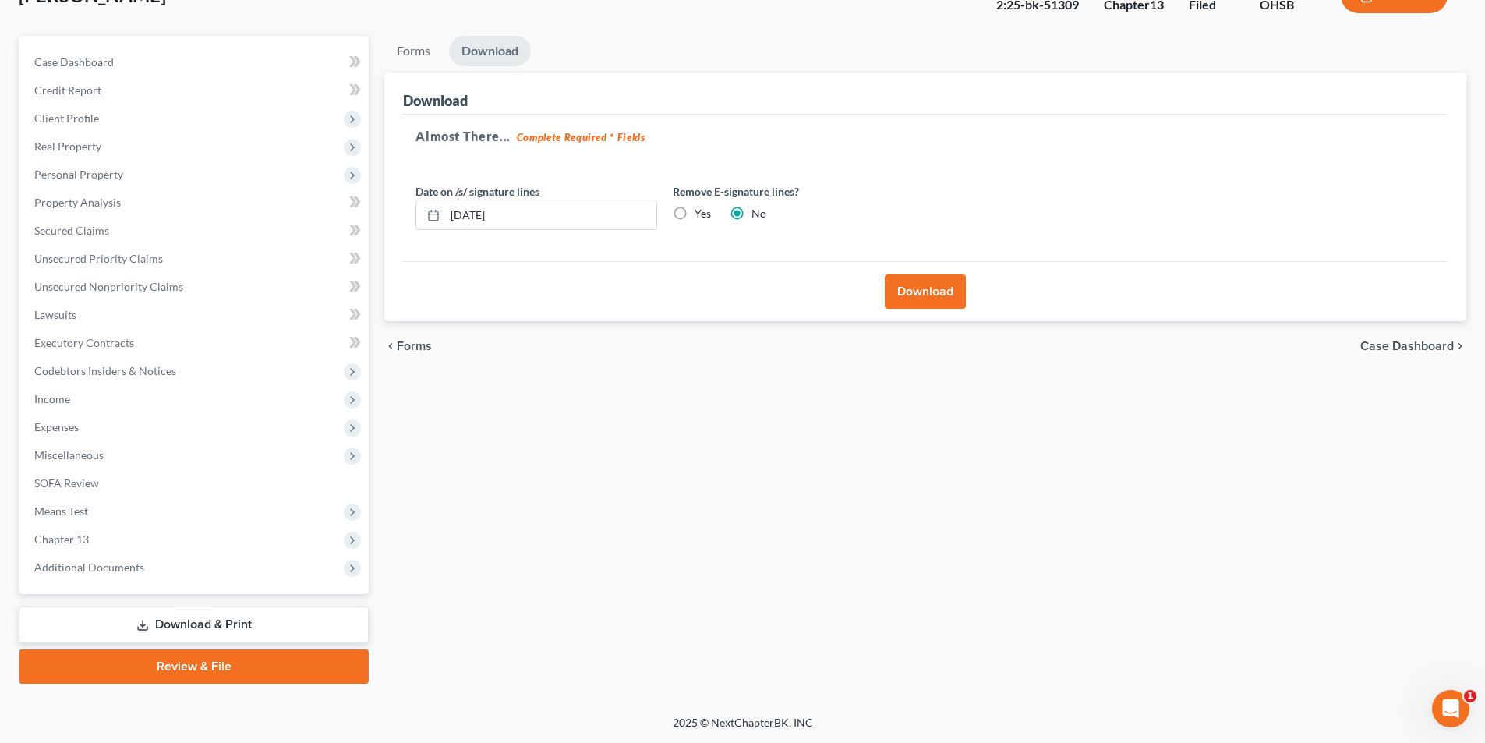
click at [194, 630] on link "Download & Print" at bounding box center [194, 624] width 350 height 37
click at [188, 629] on link "Download & Print" at bounding box center [194, 624] width 350 height 37
click at [222, 616] on link "Download & Print" at bounding box center [194, 624] width 350 height 37
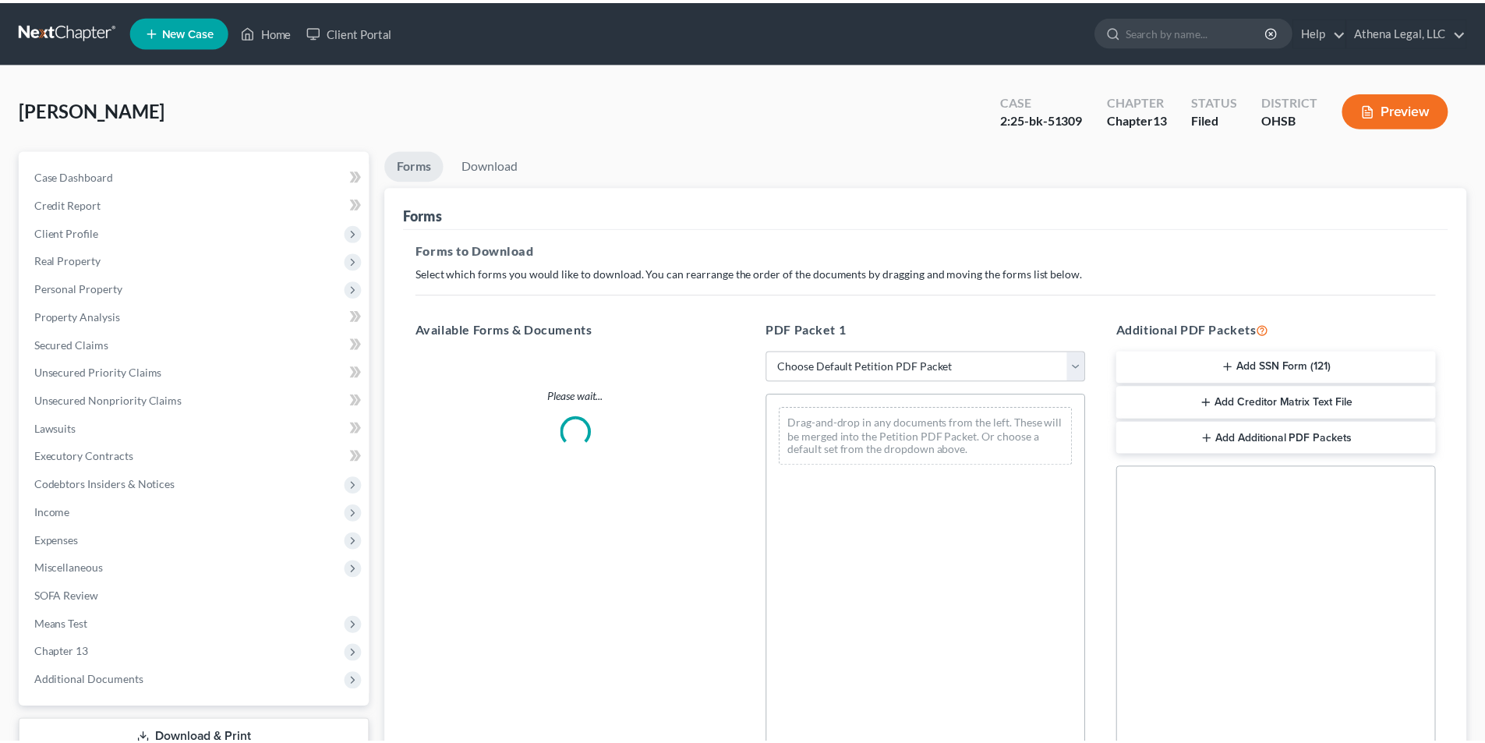
scroll to position [114, 0]
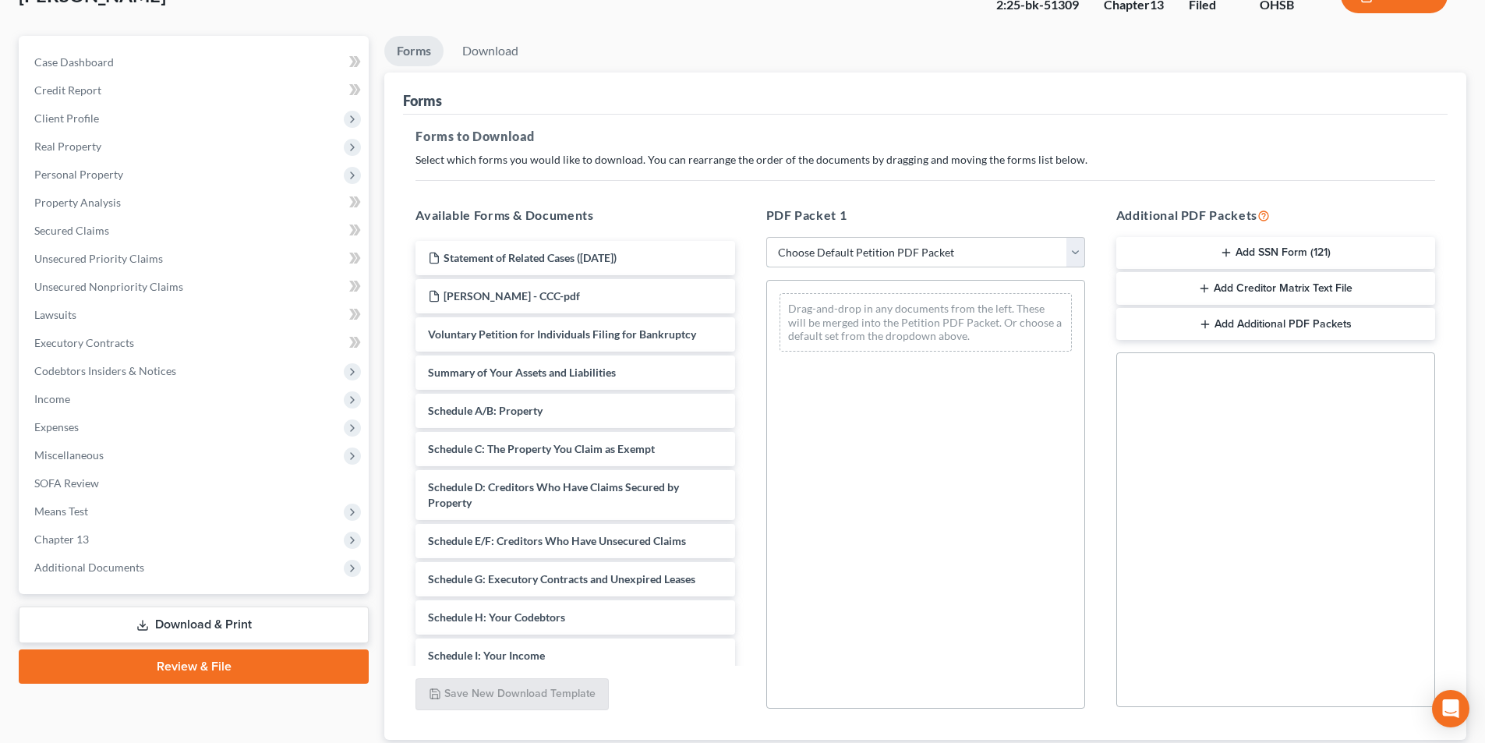
click at [847, 247] on select "Choose Default Petition PDF Packet Complete Bankruptcy Petition (all forms and …" at bounding box center [925, 252] width 319 height 31
select select "2"
click at [766, 237] on select "Choose Default Petition PDF Packet Complete Bankruptcy Petition (all forms and …" at bounding box center [925, 252] width 319 height 31
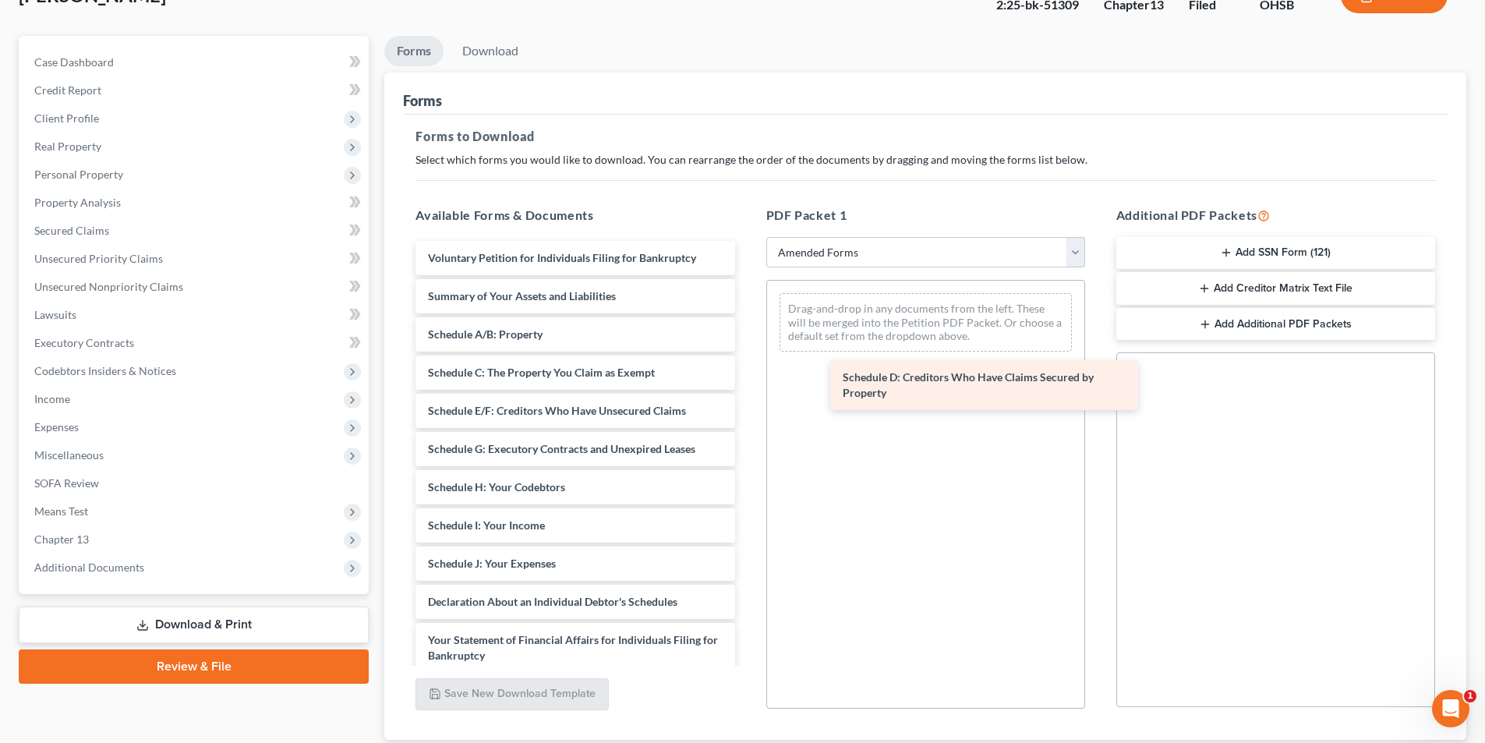
drag, startPoint x: 577, startPoint y: 423, endPoint x: 992, endPoint y: 390, distance: 416.0
click at [747, 390] on div "Schedule D: Creditors Who Have Claims Secured by Property Voluntary Petition fo…" at bounding box center [575, 579] width 344 height 677
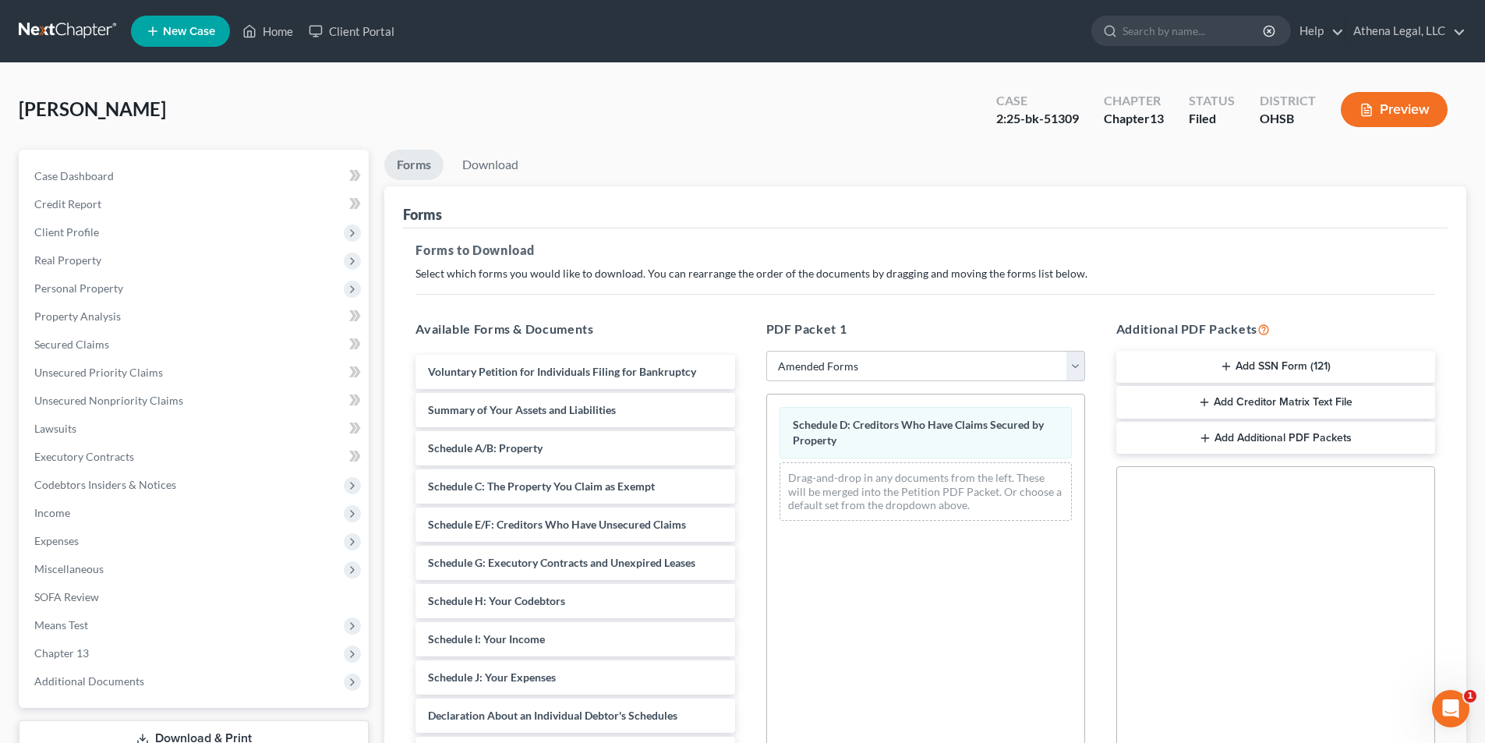
click at [1407, 109] on button "Preview" at bounding box center [1394, 109] width 107 height 35
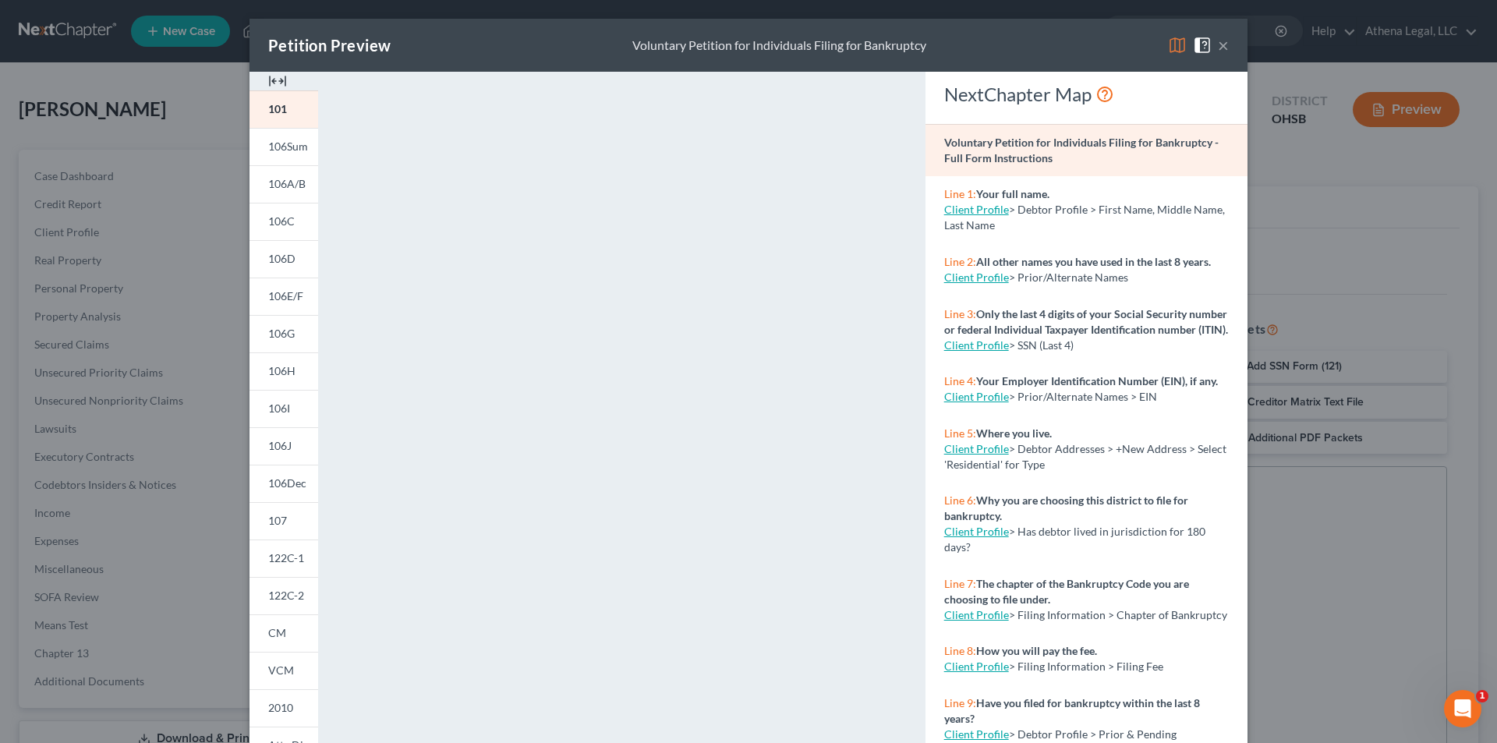
click at [1219, 51] on button "×" at bounding box center [1223, 45] width 11 height 19
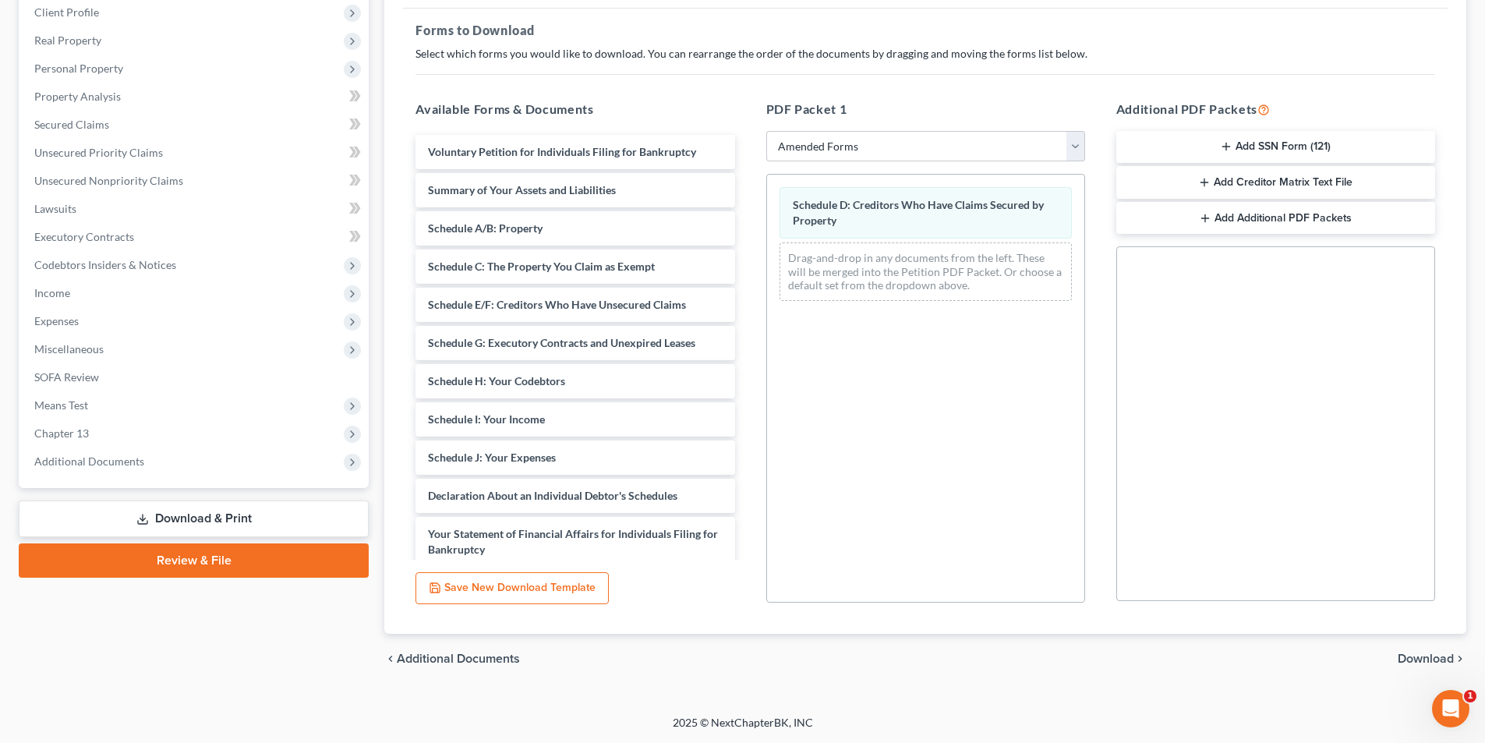
click at [1416, 660] on span "Download" at bounding box center [1426, 658] width 56 height 12
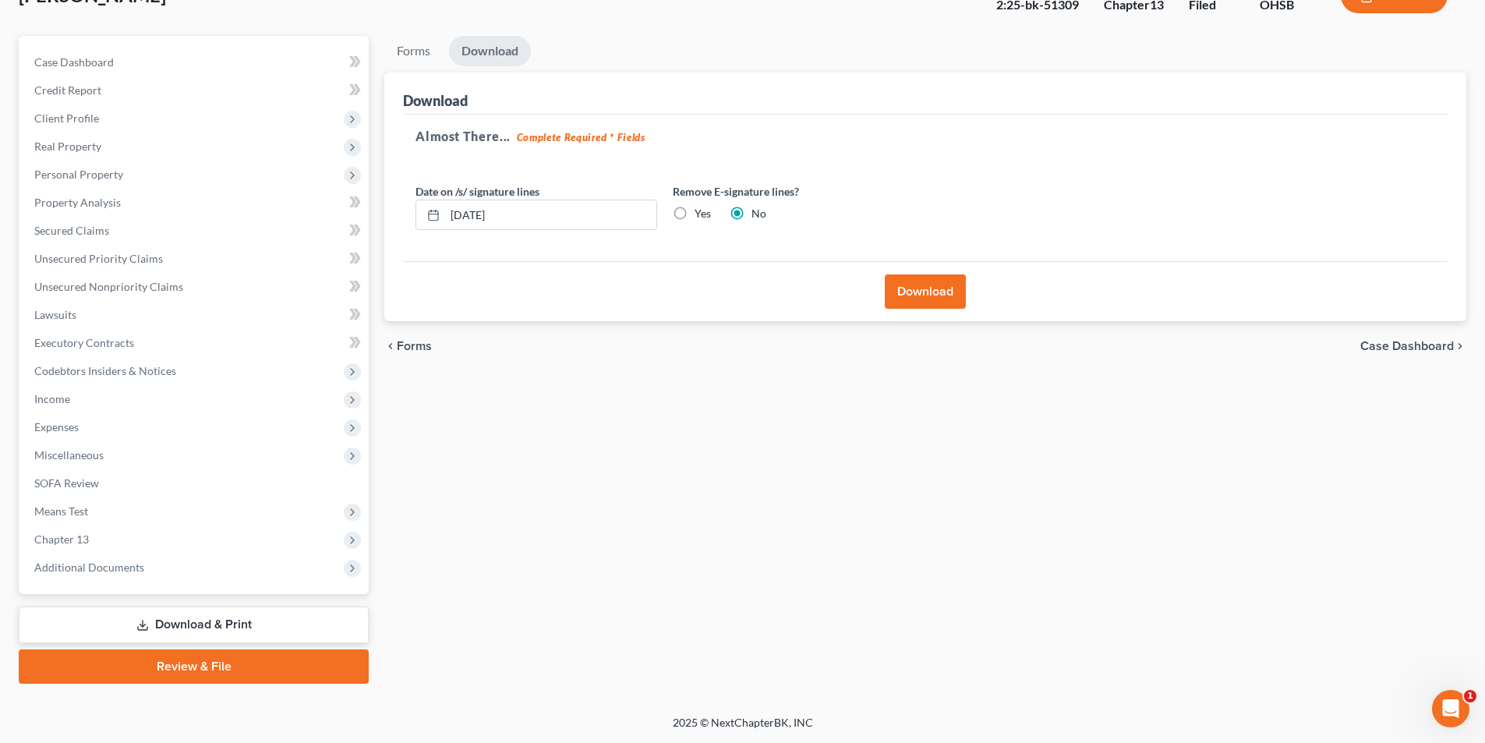
click at [935, 292] on button "Download" at bounding box center [925, 291] width 81 height 34
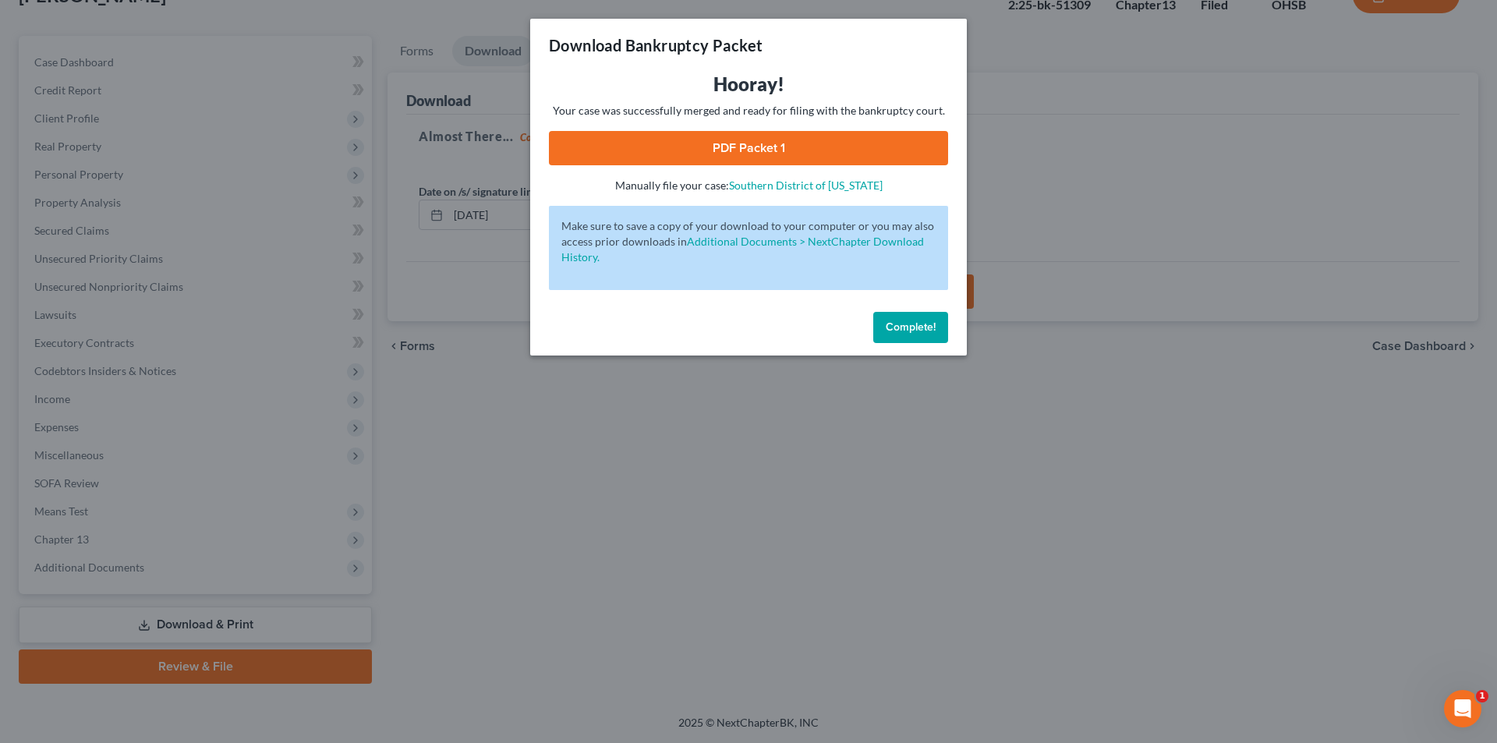
click at [743, 142] on link "PDF Packet 1" at bounding box center [748, 148] width 399 height 34
click at [924, 320] on span "Complete!" at bounding box center [910, 326] width 50 height 13
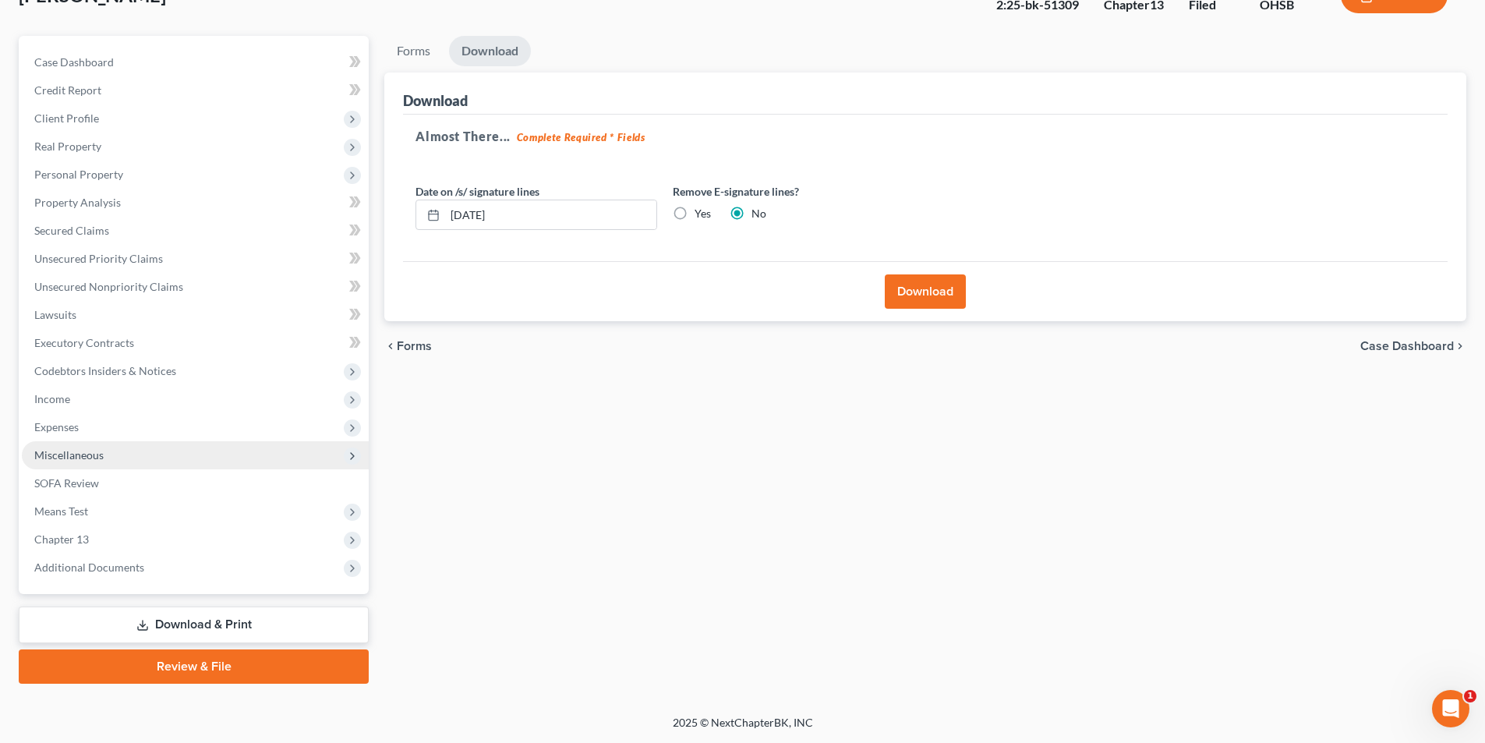
click at [106, 447] on span "Miscellaneous" at bounding box center [195, 455] width 347 height 28
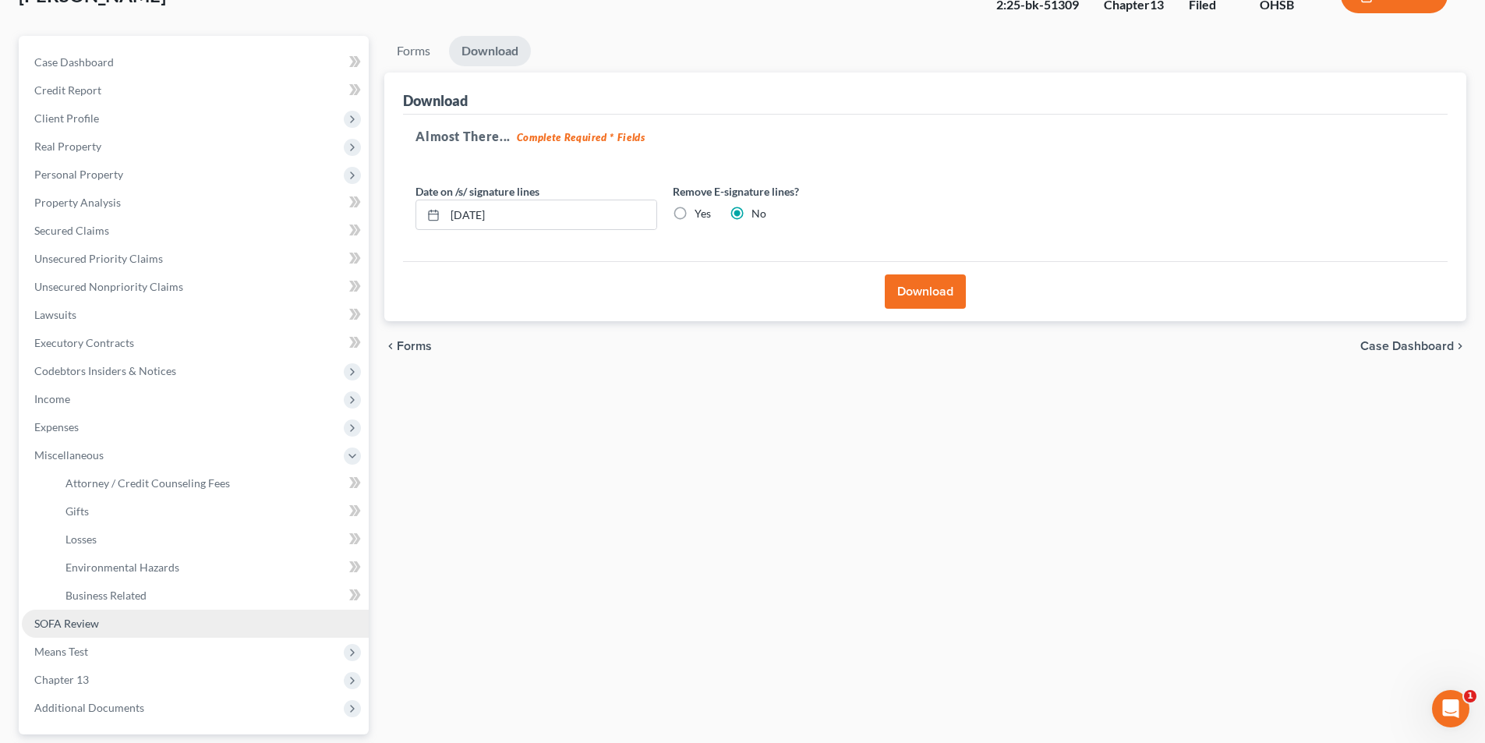
click at [85, 624] on span "SOFA Review" at bounding box center [66, 623] width 65 height 13
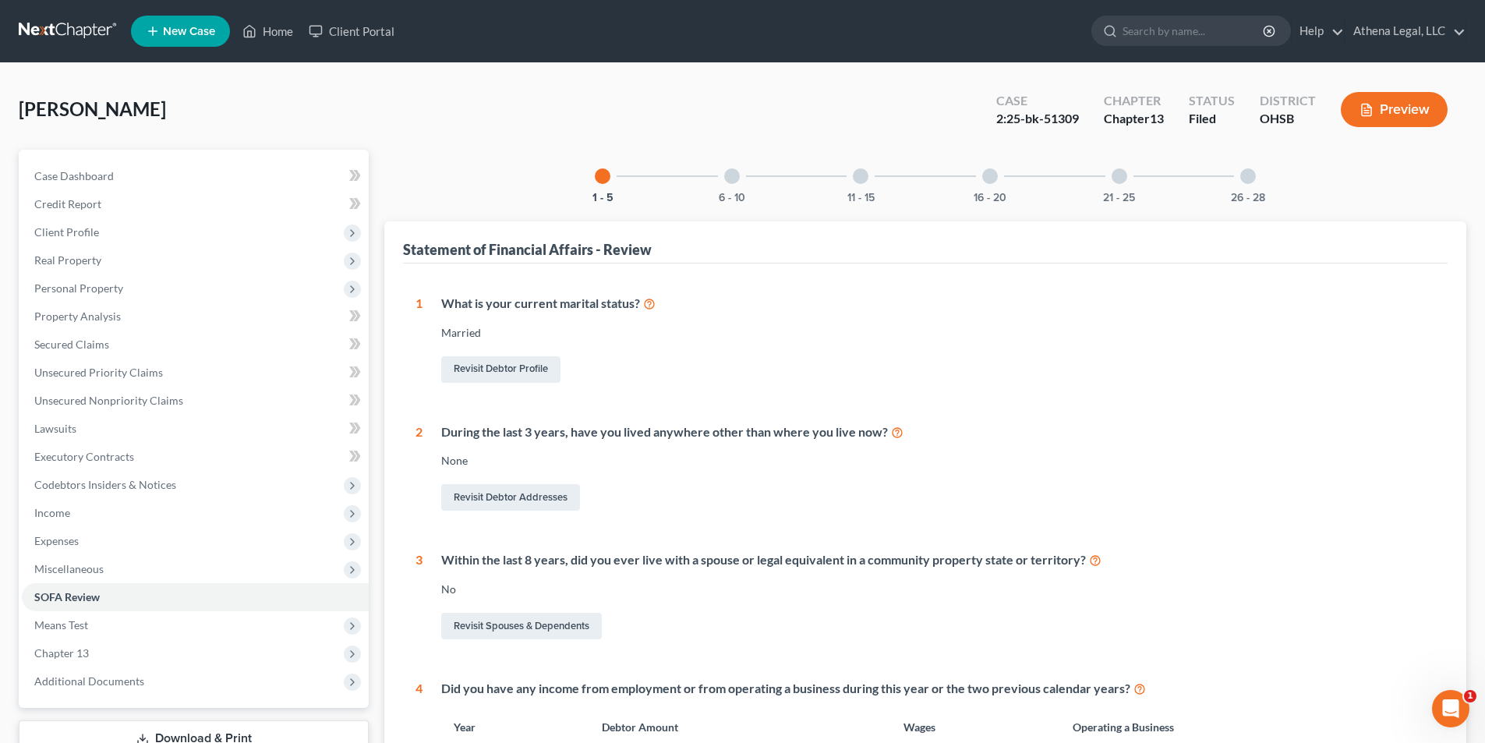
click at [730, 161] on div "6 - 10" at bounding box center [731, 176] width 53 height 53
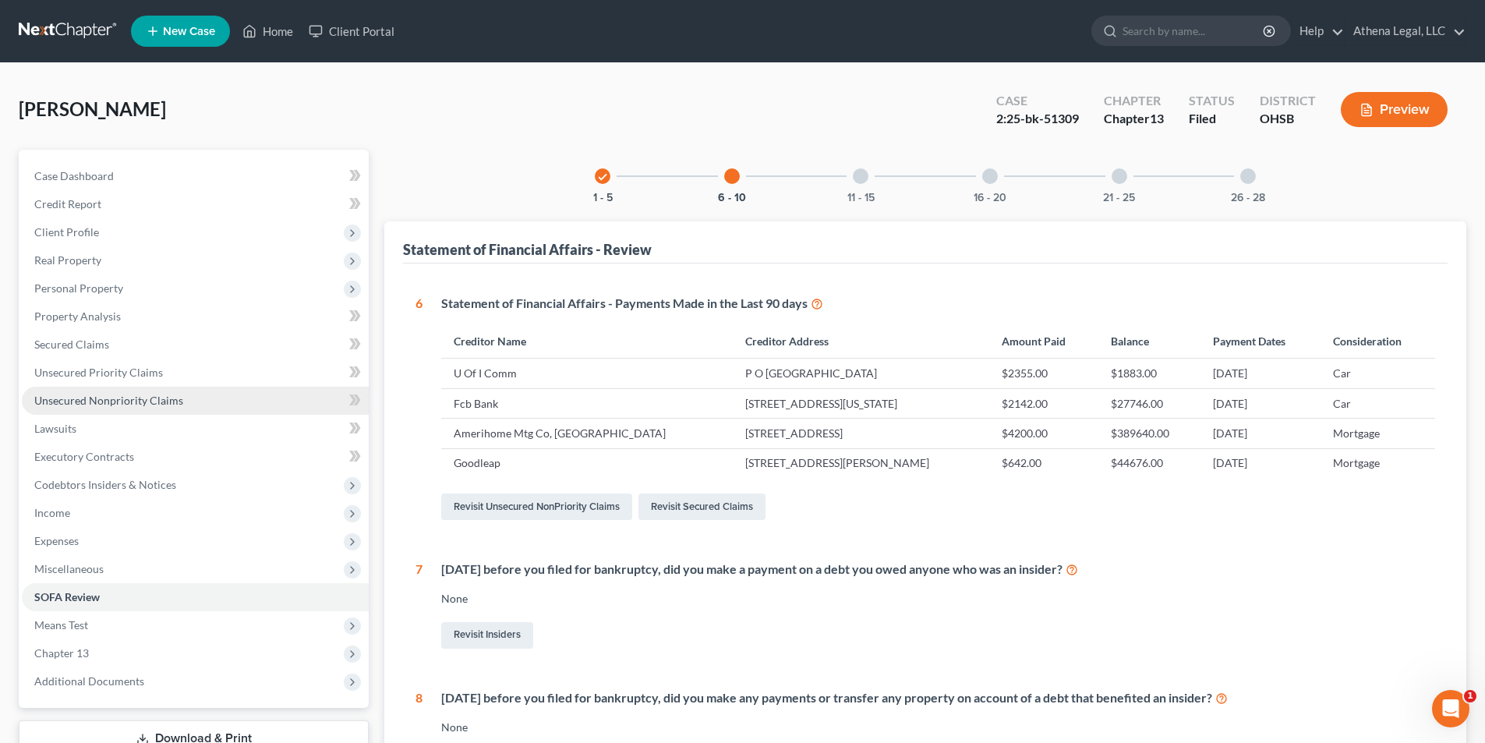
click at [140, 395] on span "Unsecured Nonpriority Claims" at bounding box center [108, 400] width 149 height 13
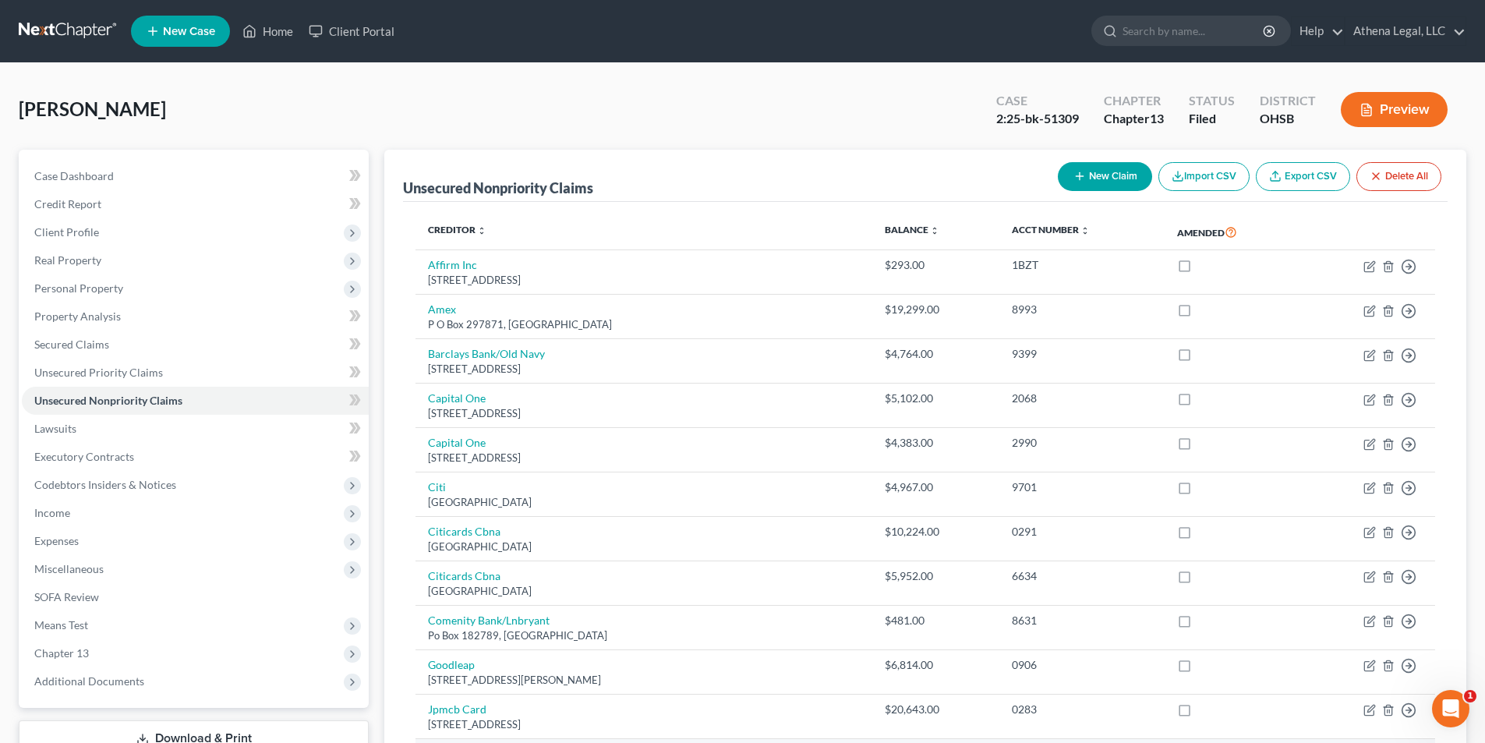
scroll to position [156, 0]
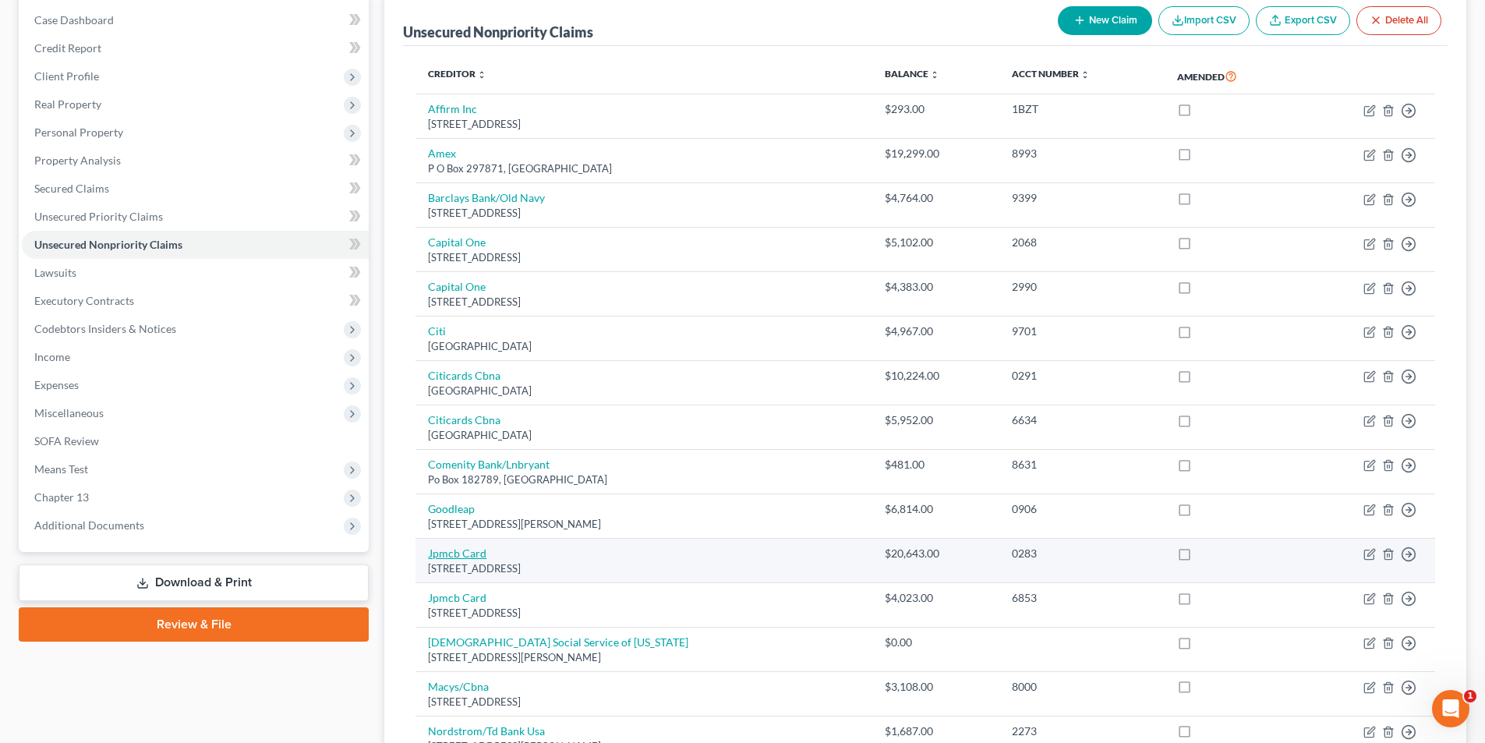
click at [452, 552] on link "Jpmcb Card" at bounding box center [457, 552] width 58 height 13
select select "7"
select select "2"
select select "0"
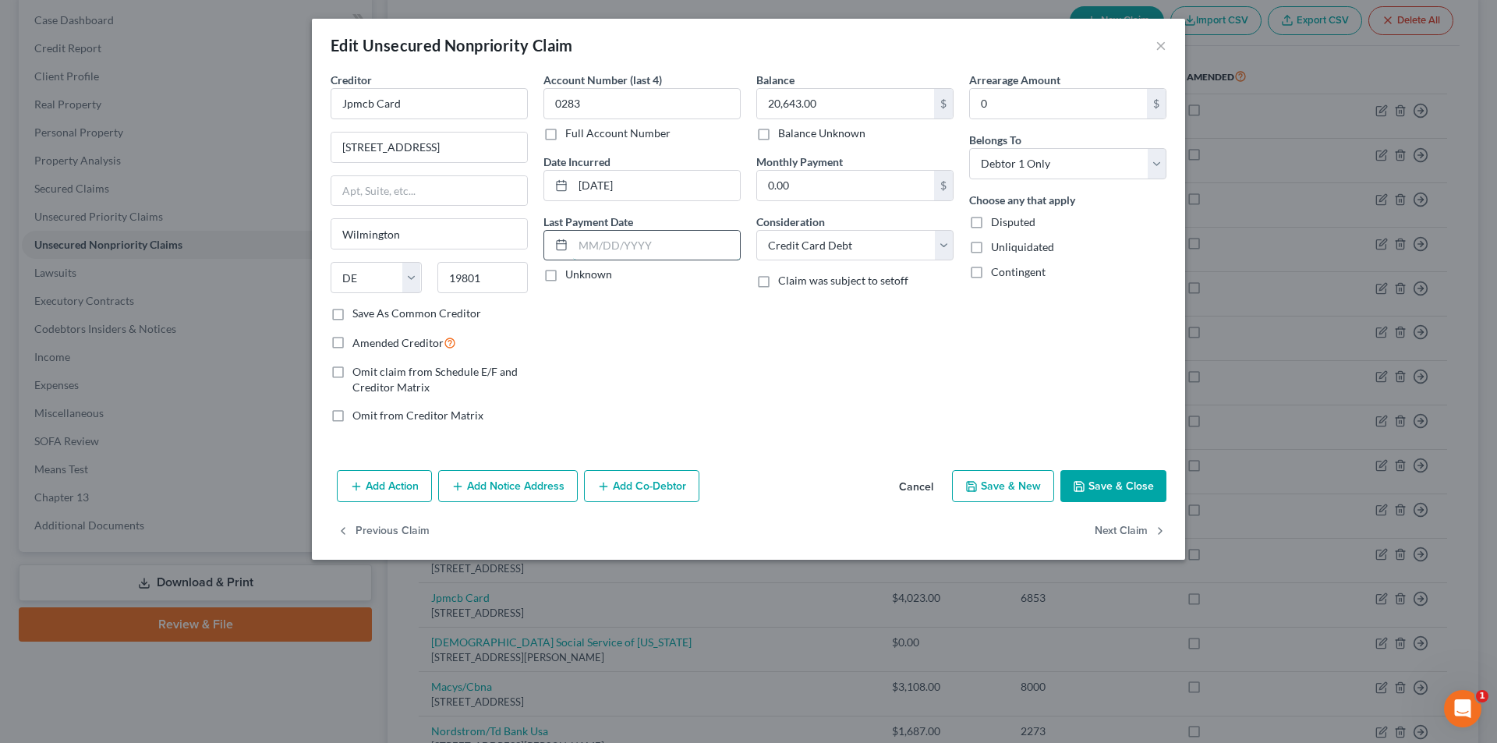
click at [665, 238] on input "text" at bounding box center [656, 246] width 167 height 30
type input "[DATE]"
click at [598, 394] on input "text" at bounding box center [633, 383] width 152 height 30
type input "1,180"
click at [1112, 500] on button "Save & Close" at bounding box center [1113, 486] width 106 height 33
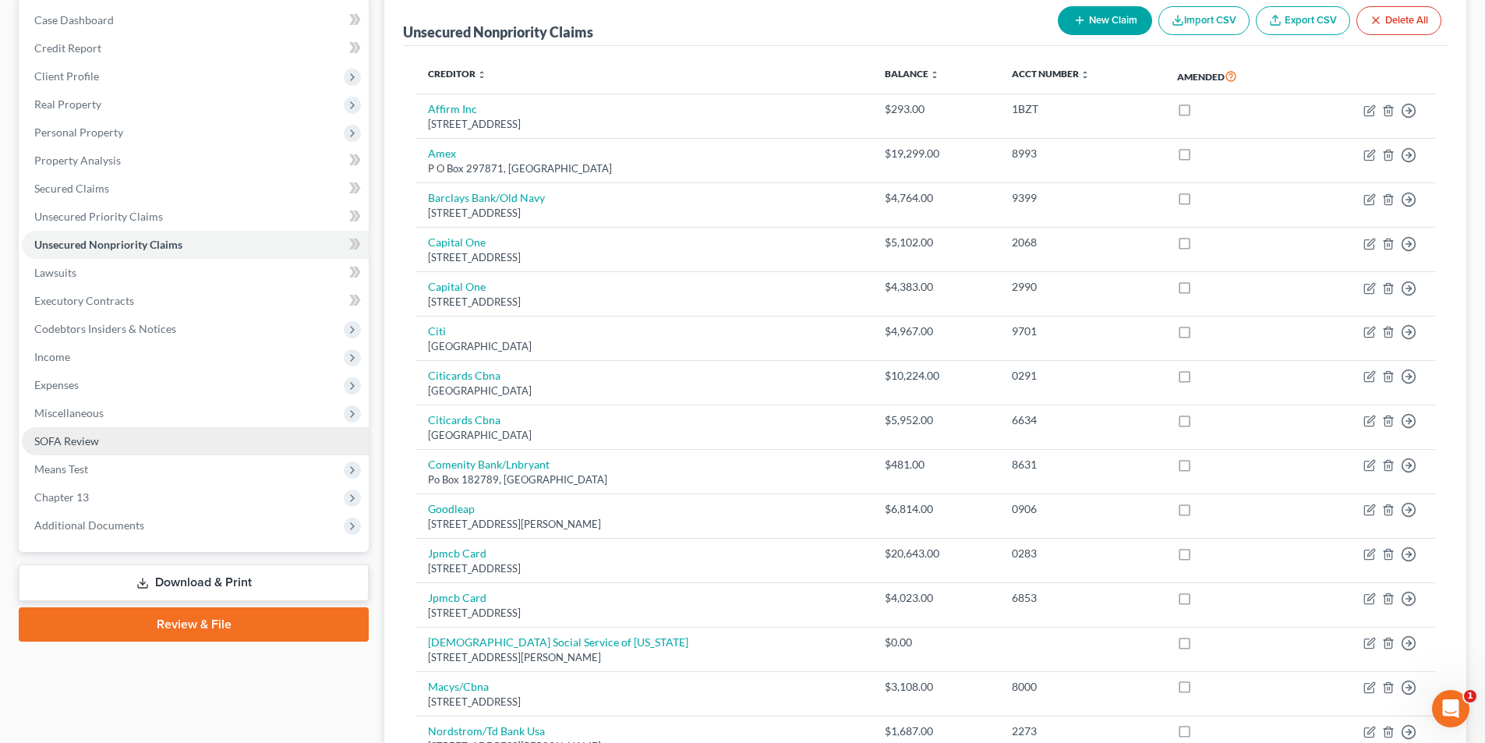
click at [78, 447] on span "SOFA Review" at bounding box center [66, 440] width 65 height 13
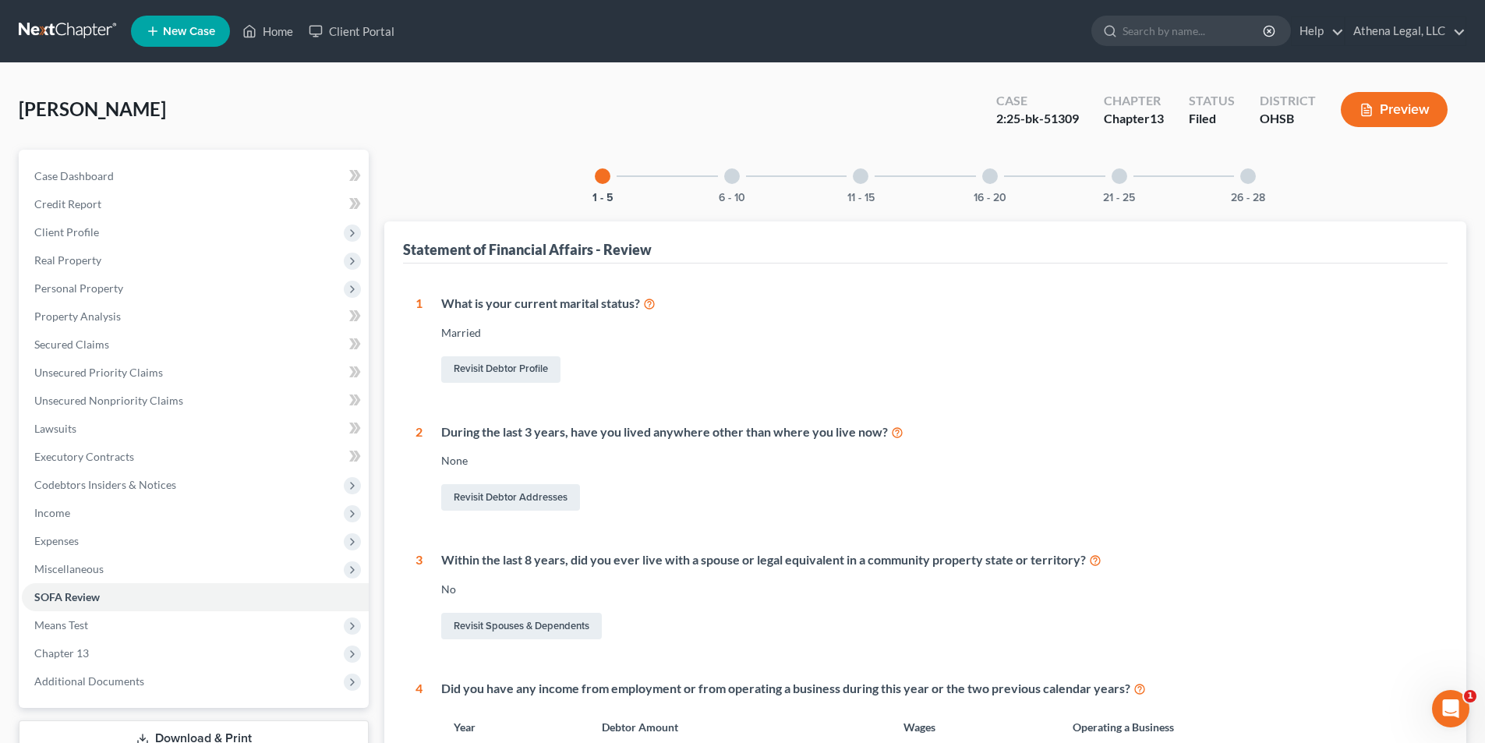
click at [737, 171] on div at bounding box center [732, 176] width 16 height 16
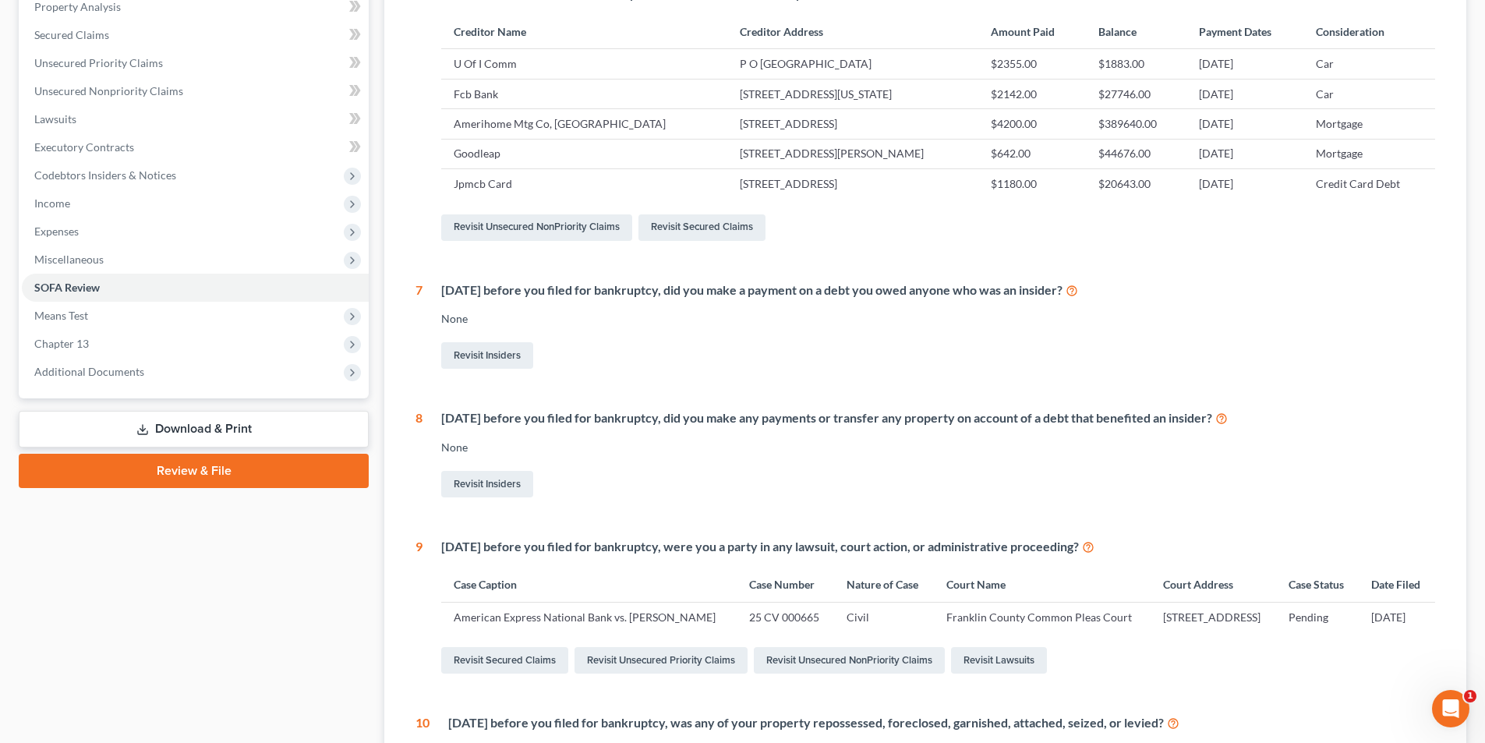
scroll to position [312, 0]
click at [248, 431] on link "Download & Print" at bounding box center [194, 426] width 350 height 37
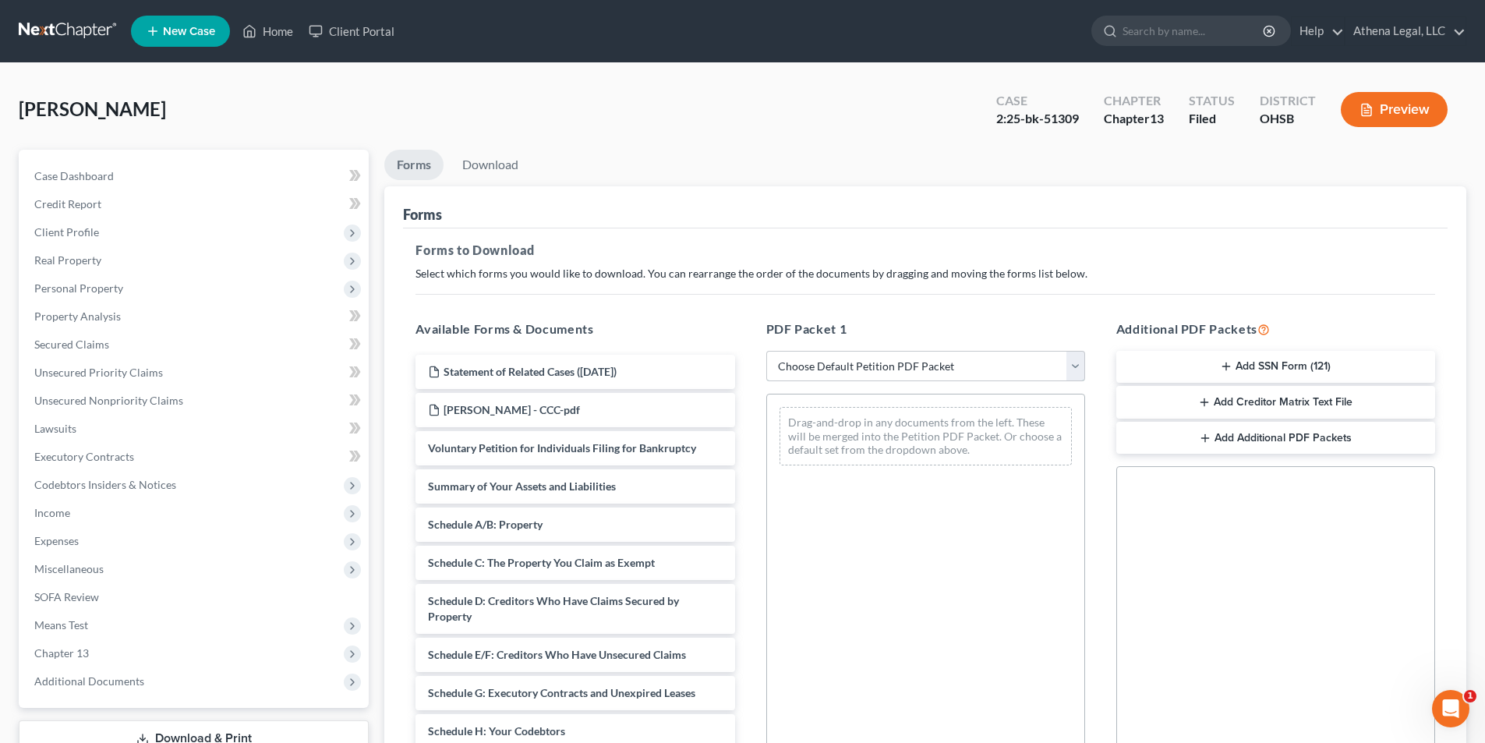
click at [931, 376] on select "Choose Default Petition PDF Packet Complete Bankruptcy Petition (all forms and …" at bounding box center [925, 366] width 319 height 31
select select "2"
click at [766, 351] on select "Choose Default Petition PDF Packet Complete Bankruptcy Petition (all forms and …" at bounding box center [925, 366] width 319 height 31
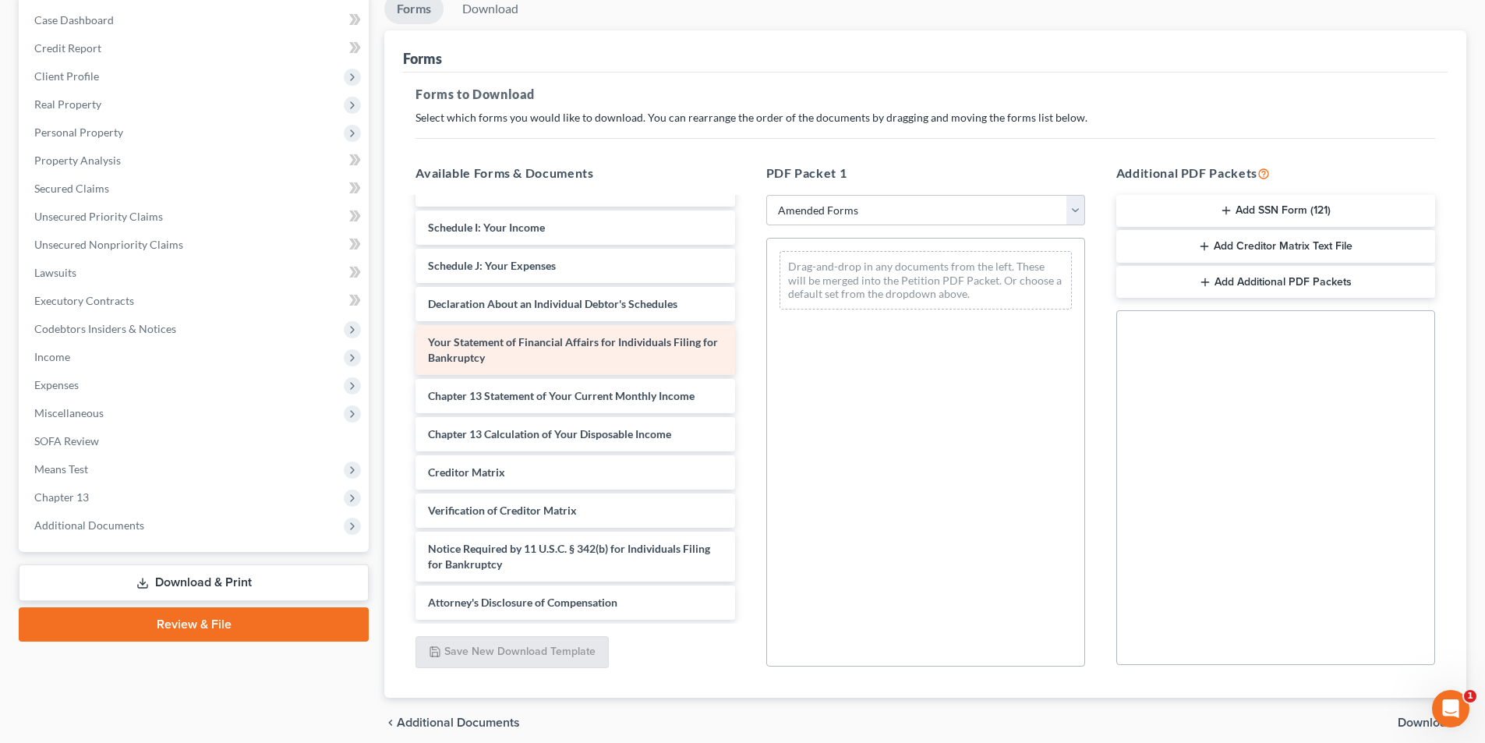
scroll to position [256, 0]
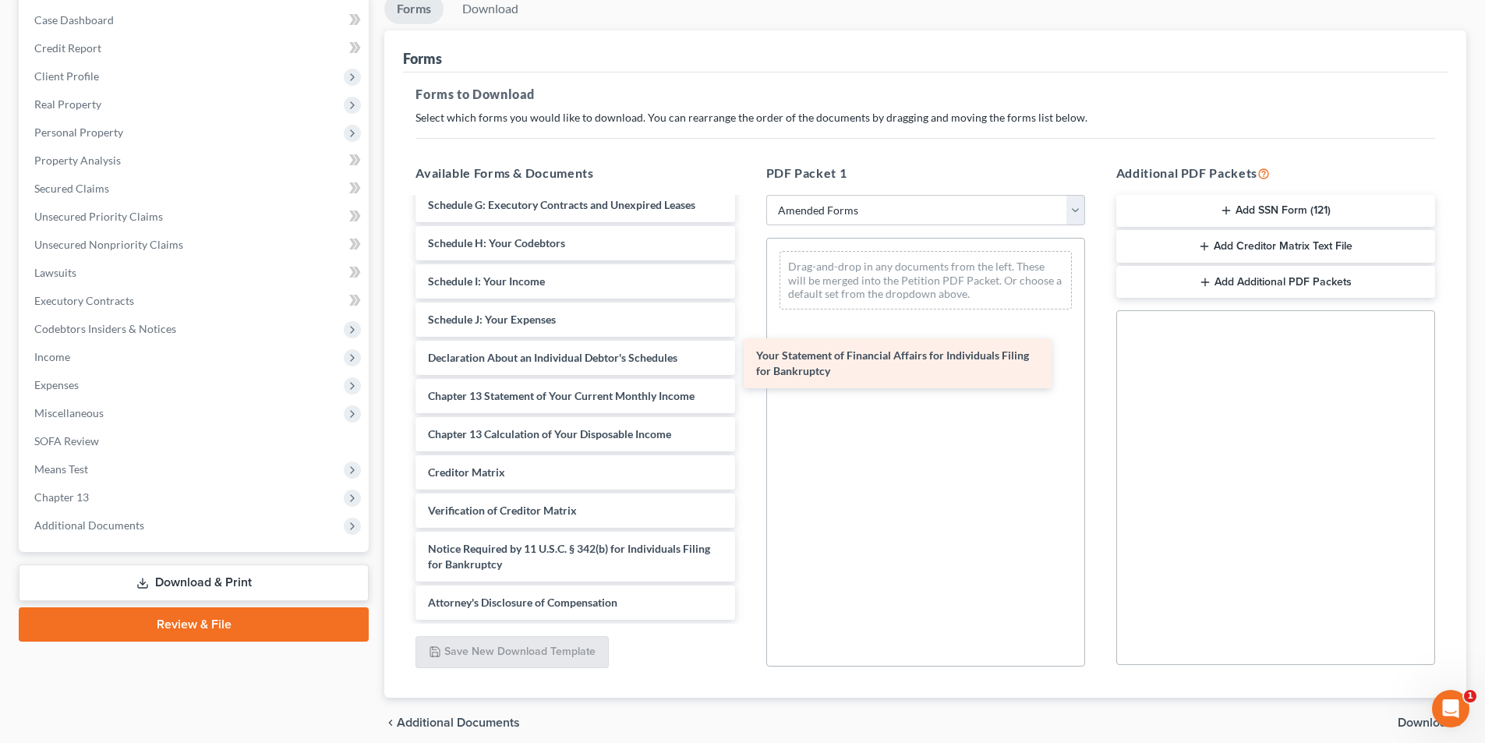
drag, startPoint x: 564, startPoint y: 350, endPoint x: 945, endPoint y: 350, distance: 380.4
click at [747, 350] on div "Your Statement of Financial Affairs for Individuals Filing for Bankruptcy Volun…" at bounding box center [575, 281] width 344 height 677
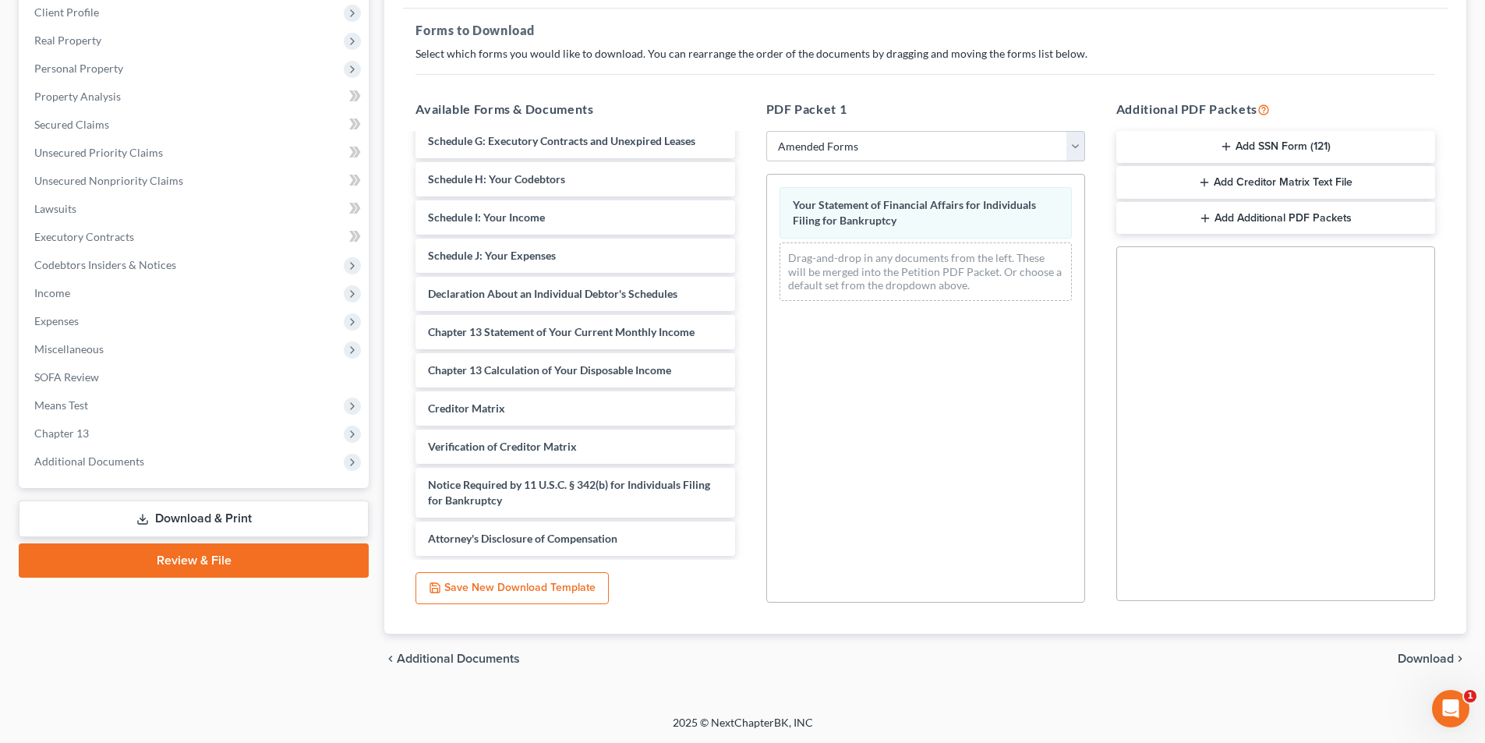
click at [1412, 653] on span "Download" at bounding box center [1426, 658] width 56 height 12
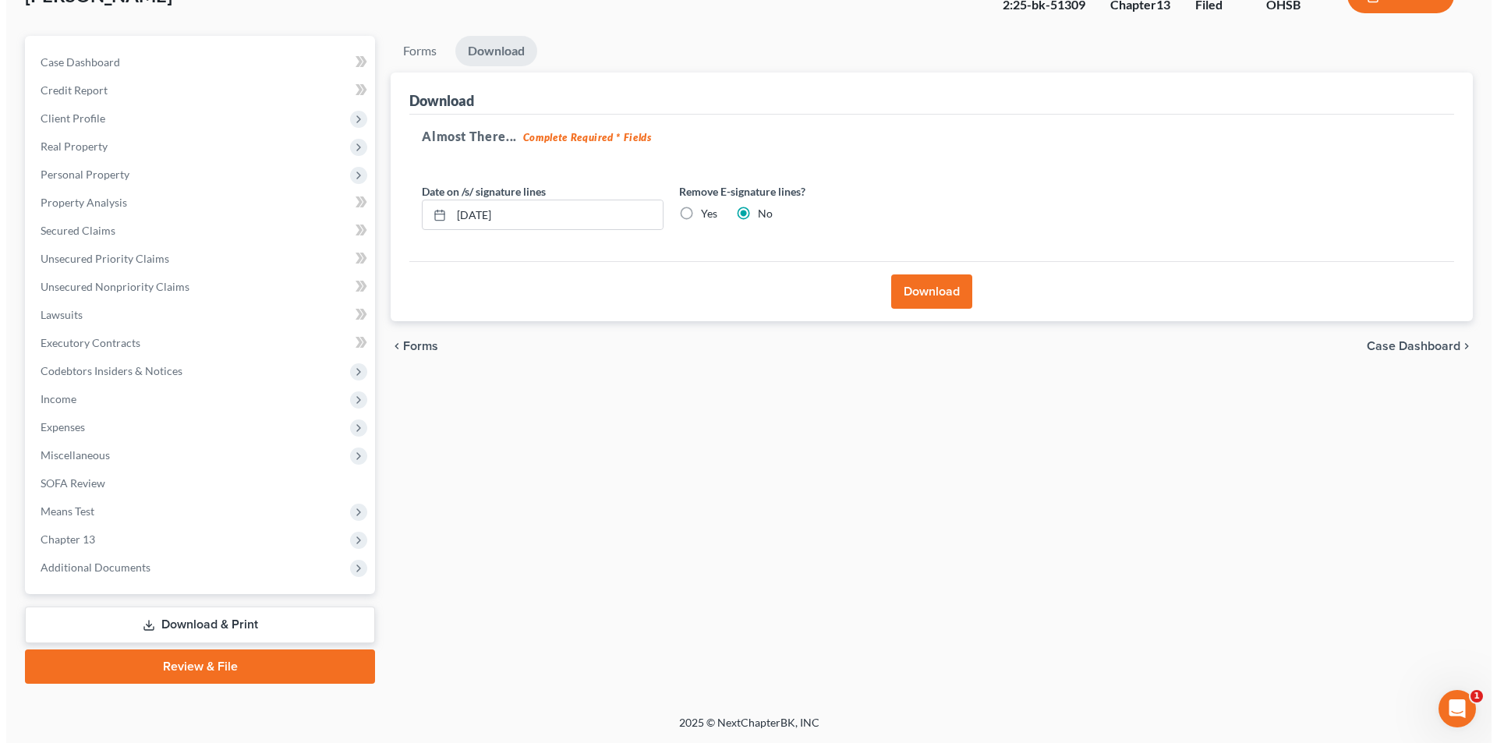
scroll to position [114, 0]
click at [935, 293] on button "Download" at bounding box center [925, 291] width 81 height 34
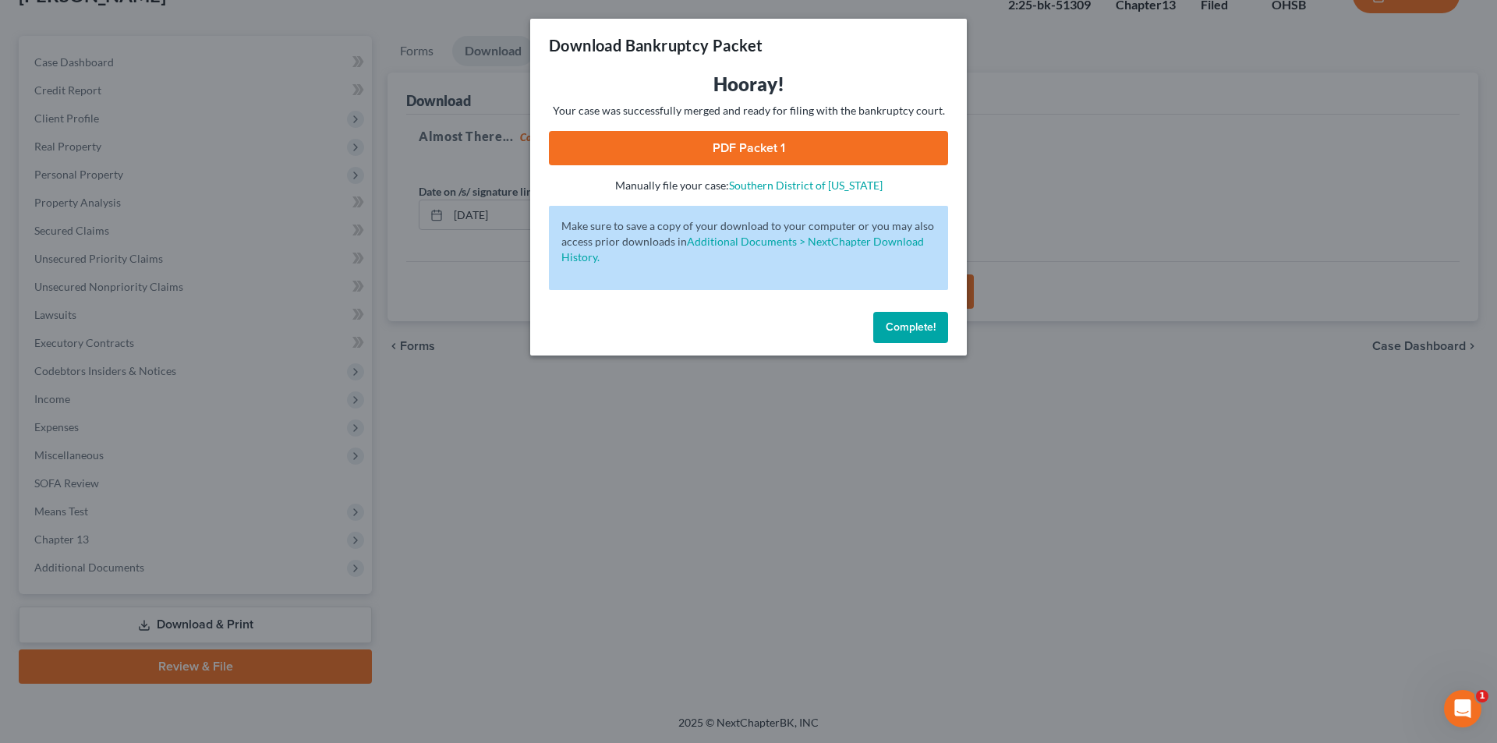
click at [756, 150] on link "PDF Packet 1" at bounding box center [748, 148] width 399 height 34
